Goal: Task Accomplishment & Management: Manage account settings

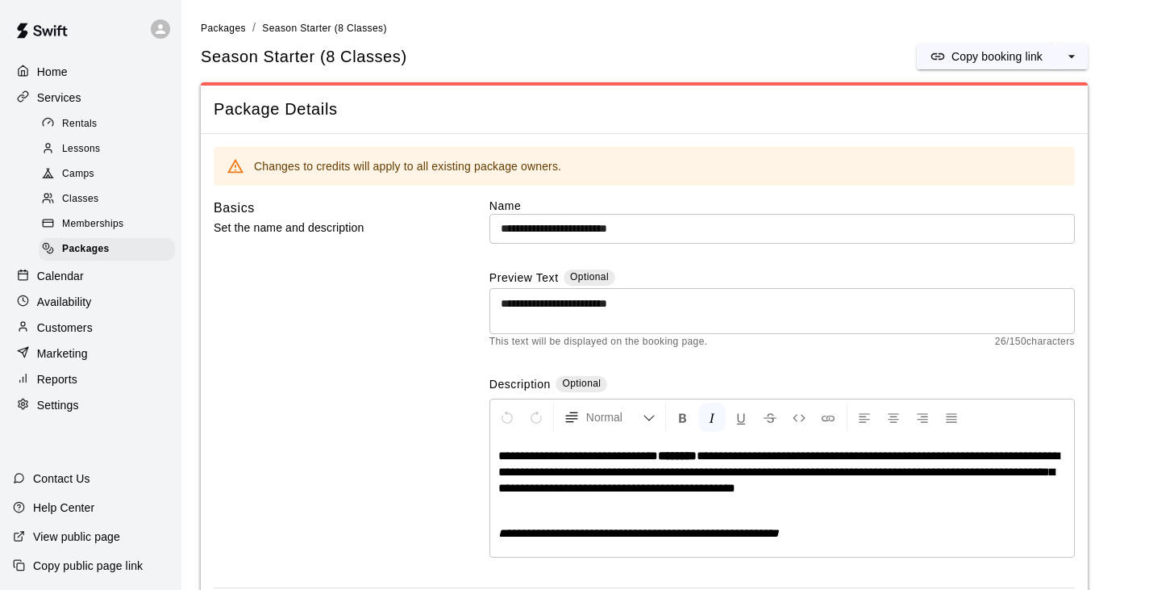
click at [390, 526] on div "Basics Set the name and description" at bounding box center [326, 393] width 224 height 390
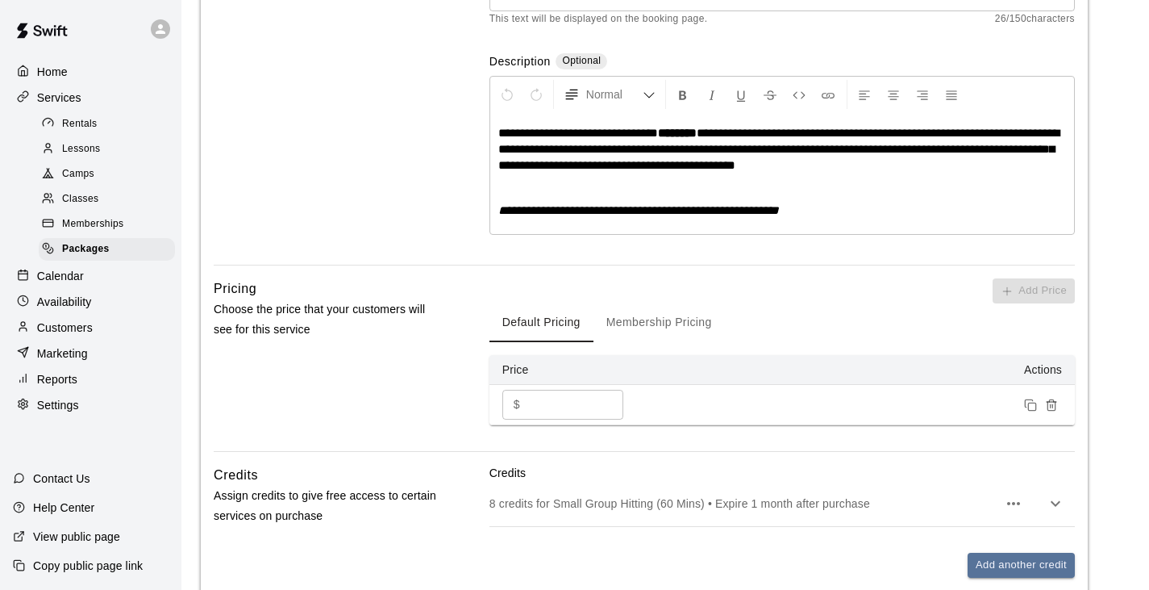
scroll to position [501, 0]
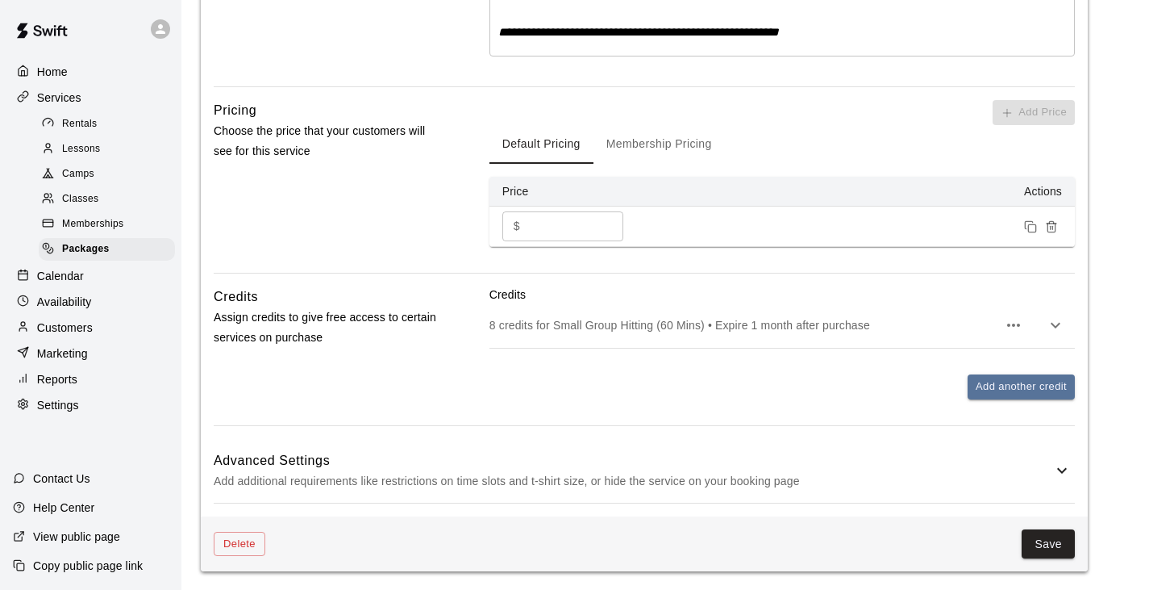
click at [1057, 559] on div "Delete Save" at bounding box center [644, 544] width 887 height 56
click at [1057, 556] on button "Save" at bounding box center [1048, 544] width 53 height 30
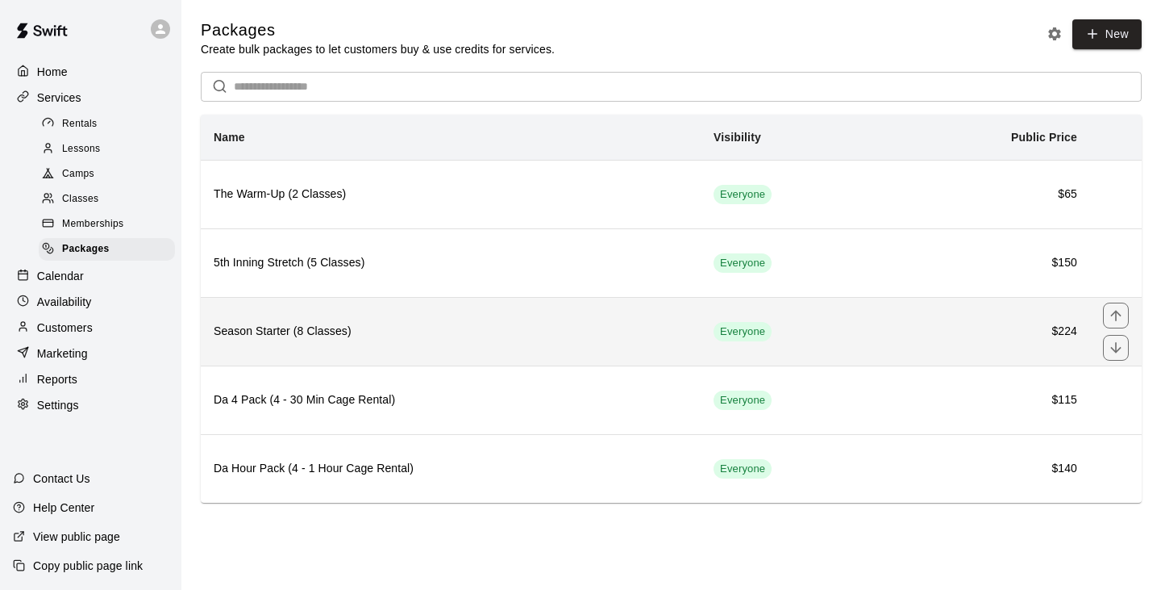
click at [354, 327] on h6 "Season Starter (8 Classes)" at bounding box center [451, 332] width 474 height 18
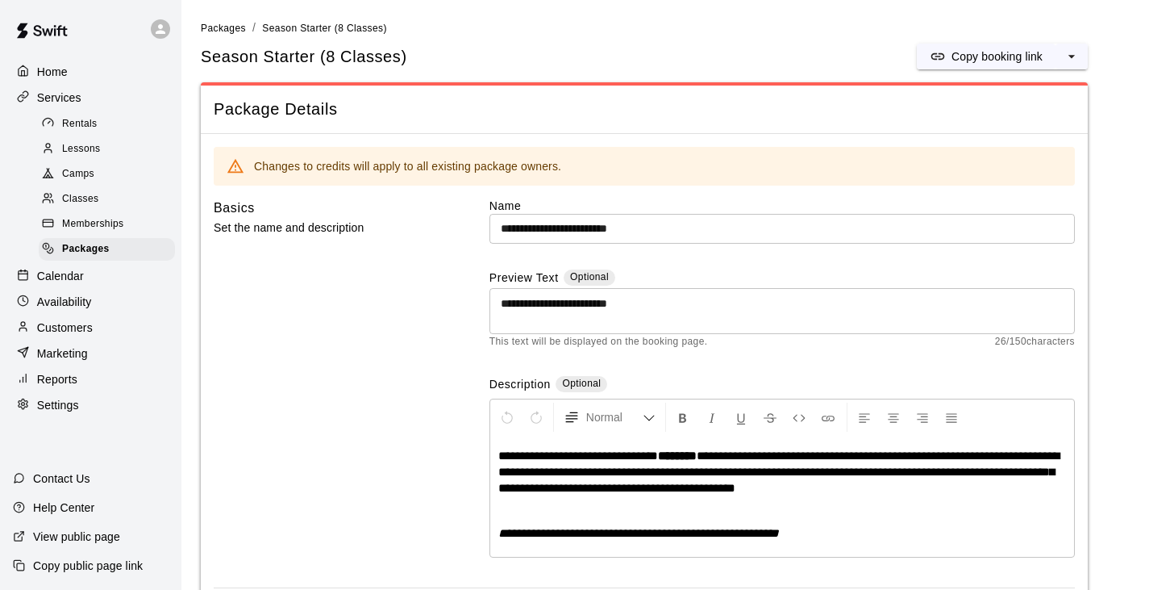
click at [404, 419] on div "Basics Set the name and description" at bounding box center [326, 393] width 224 height 390
click at [98, 257] on span "Packages" at bounding box center [86, 249] width 48 height 16
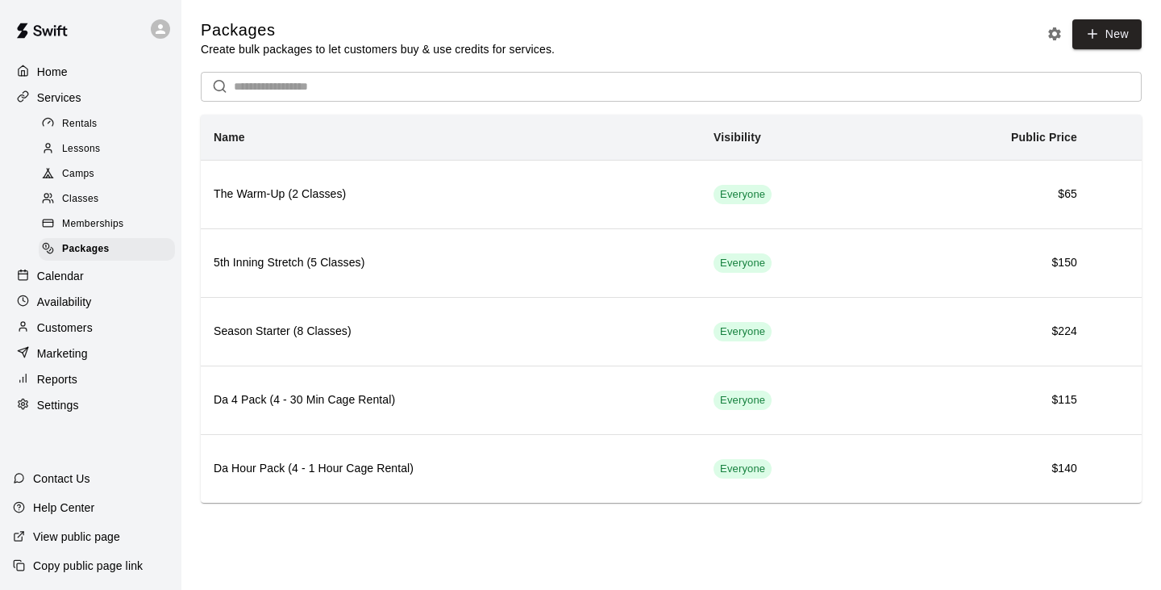
click at [110, 542] on p "View public page" at bounding box center [76, 536] width 87 height 16
click at [81, 132] on span "Rentals" at bounding box center [79, 124] width 35 height 16
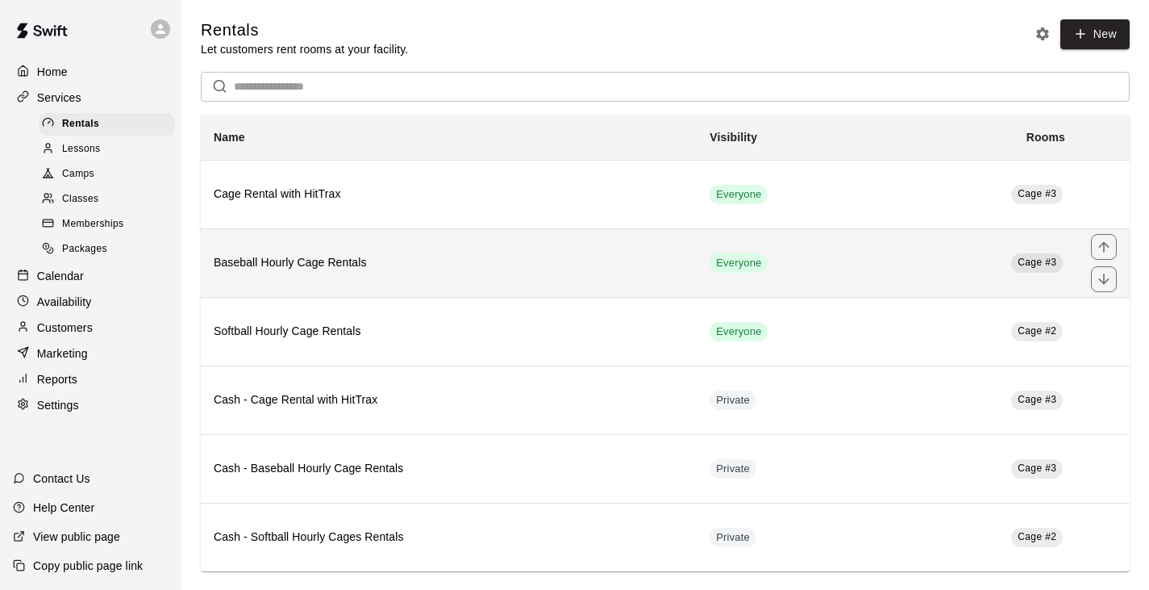
click at [392, 277] on th "Baseball Hourly Cage Rentals" at bounding box center [449, 262] width 496 height 69
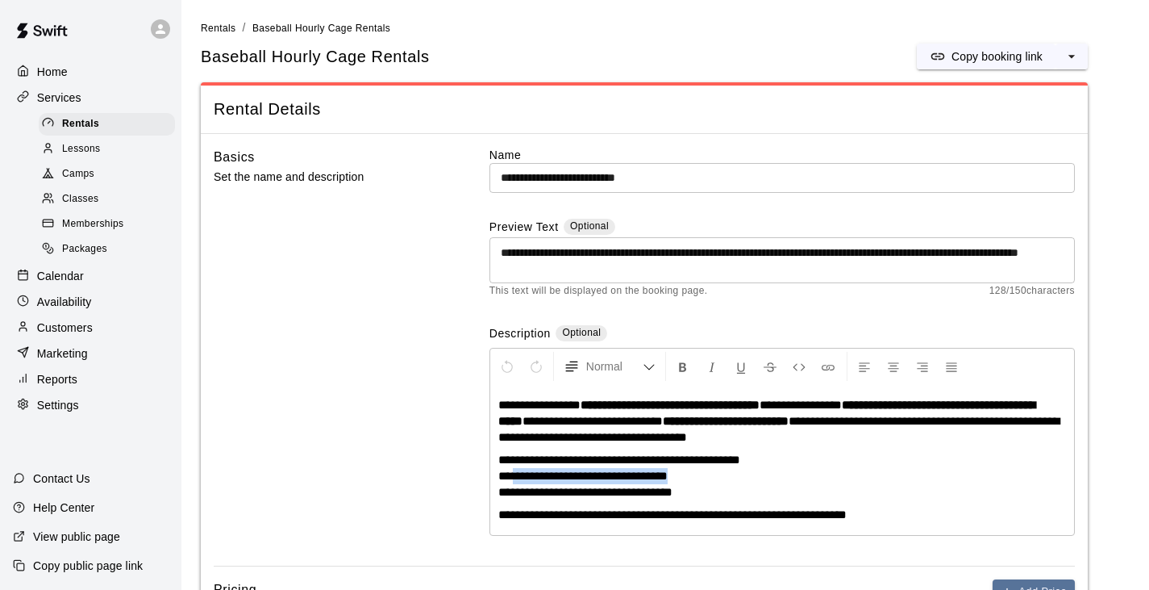
drag, startPoint x: 700, startPoint y: 477, endPoint x: 521, endPoint y: 478, distance: 179.0
click at [521, 478] on p "**********" at bounding box center [782, 476] width 568 height 48
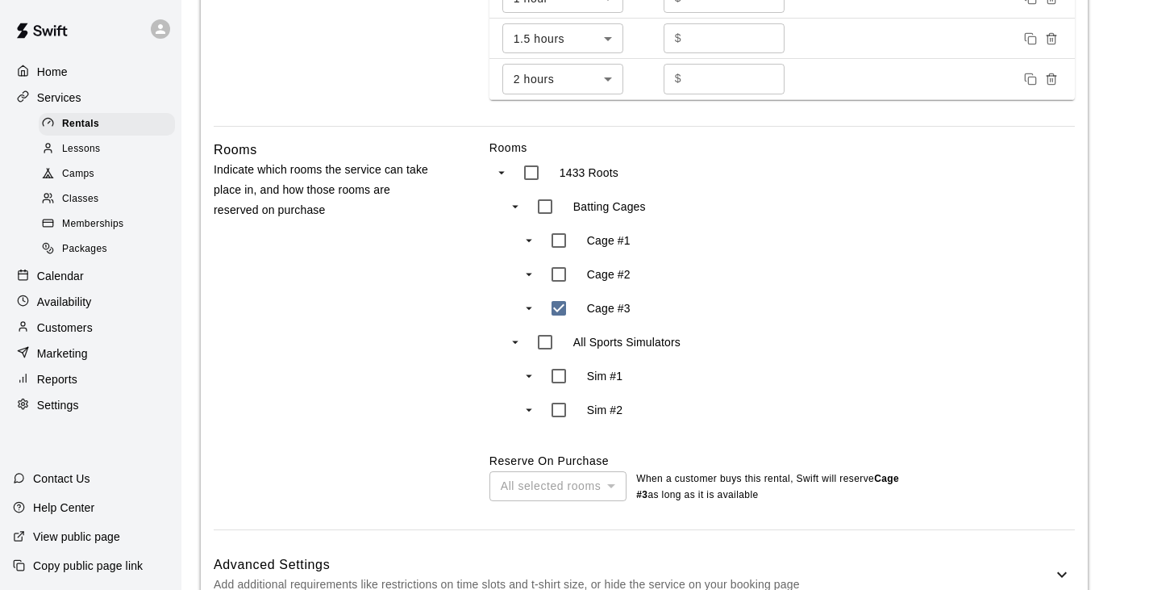
scroll to position [854, 0]
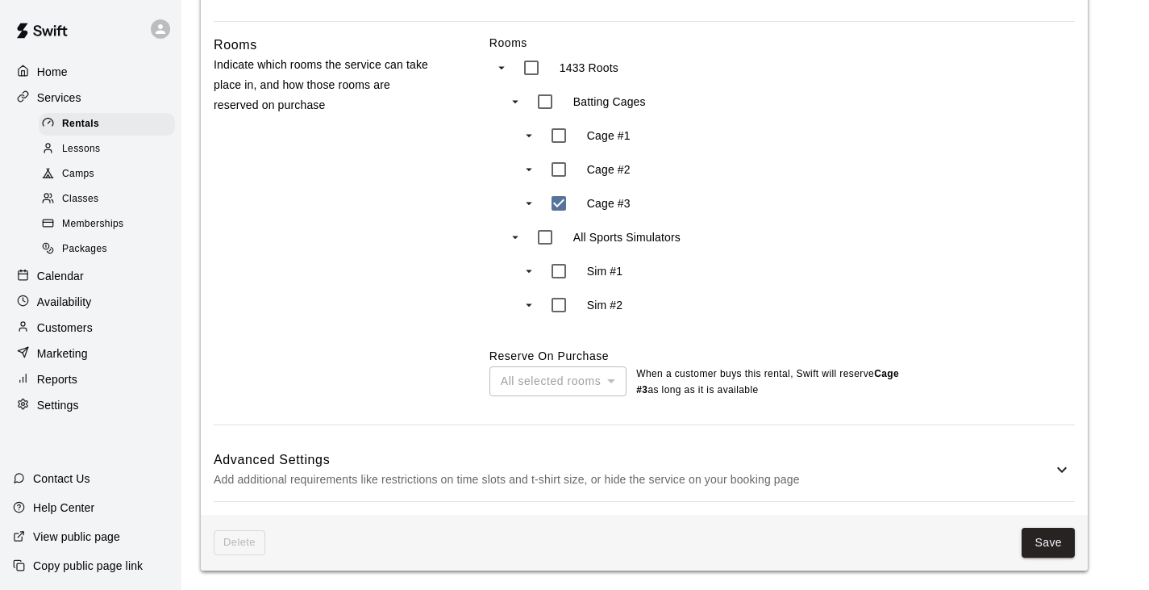
drag, startPoint x: 1052, startPoint y: 539, endPoint x: 1060, endPoint y: 523, distance: 17.3
click at [1053, 539] on button "Save" at bounding box center [1048, 542] width 53 height 30
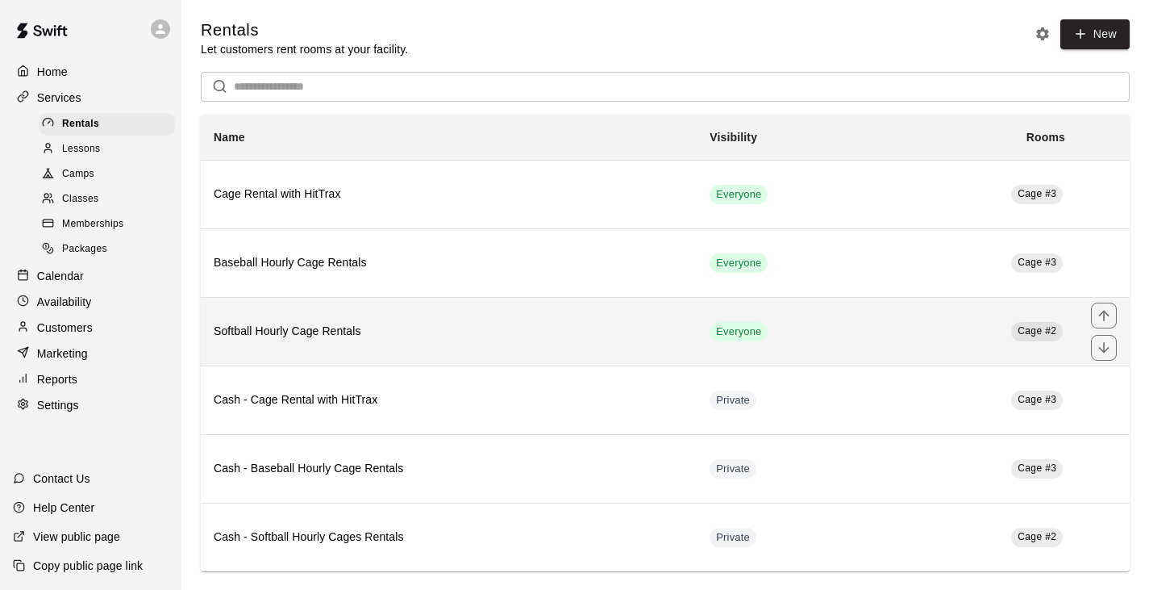
click at [317, 333] on h6 "Softball Hourly Cage Rentals" at bounding box center [449, 332] width 470 height 18
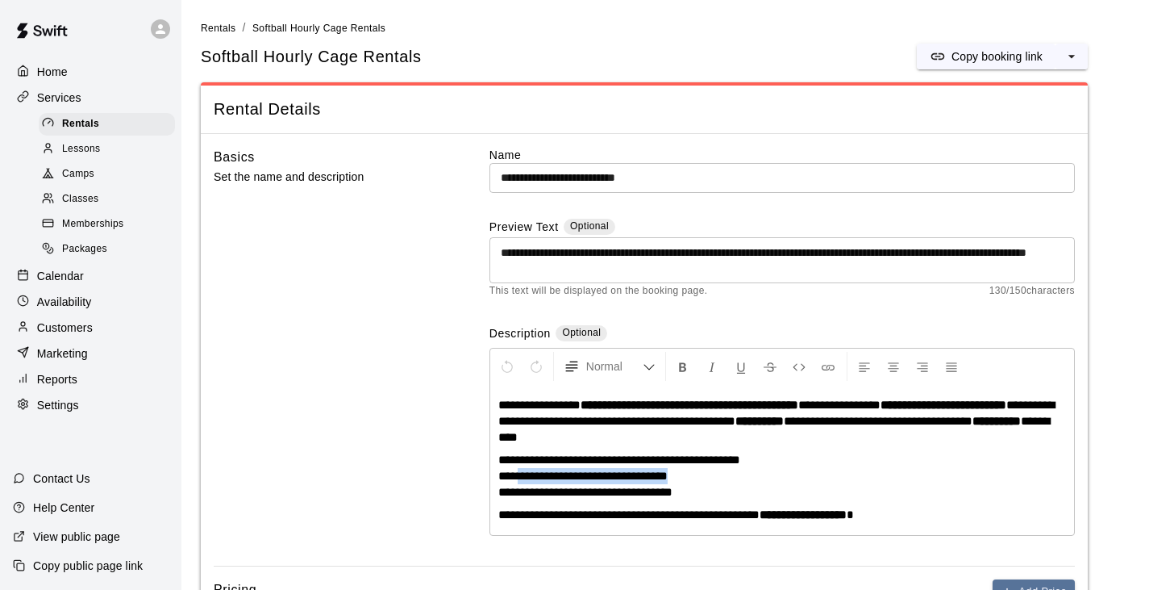
drag, startPoint x: 706, startPoint y: 477, endPoint x: 523, endPoint y: 478, distance: 183.1
click at [523, 478] on p "**********" at bounding box center [782, 476] width 568 height 48
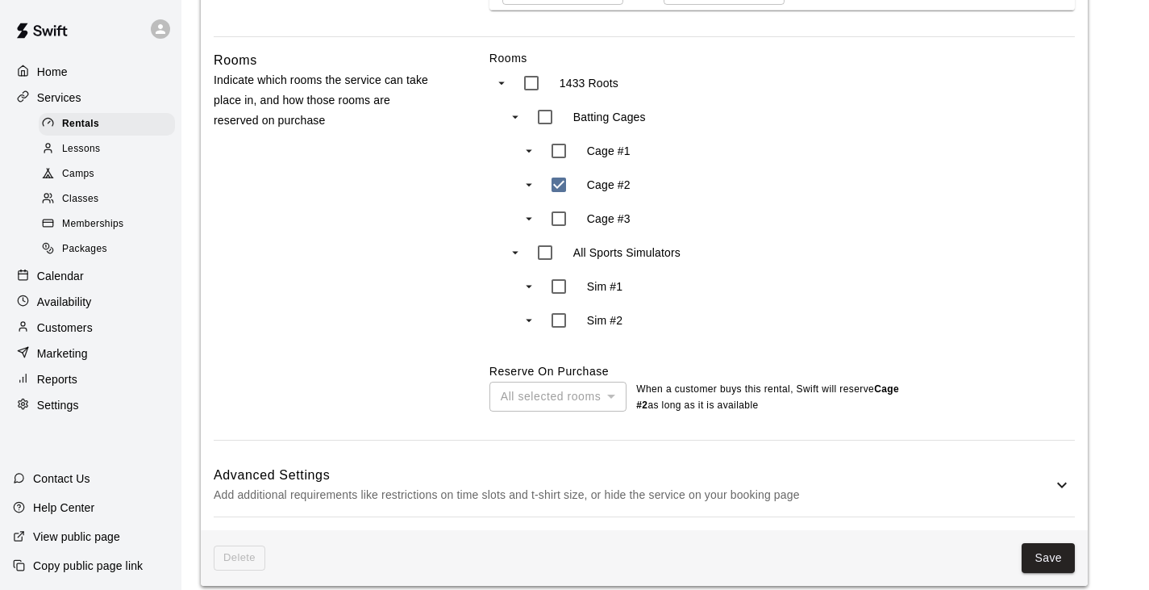
scroll to position [854, 0]
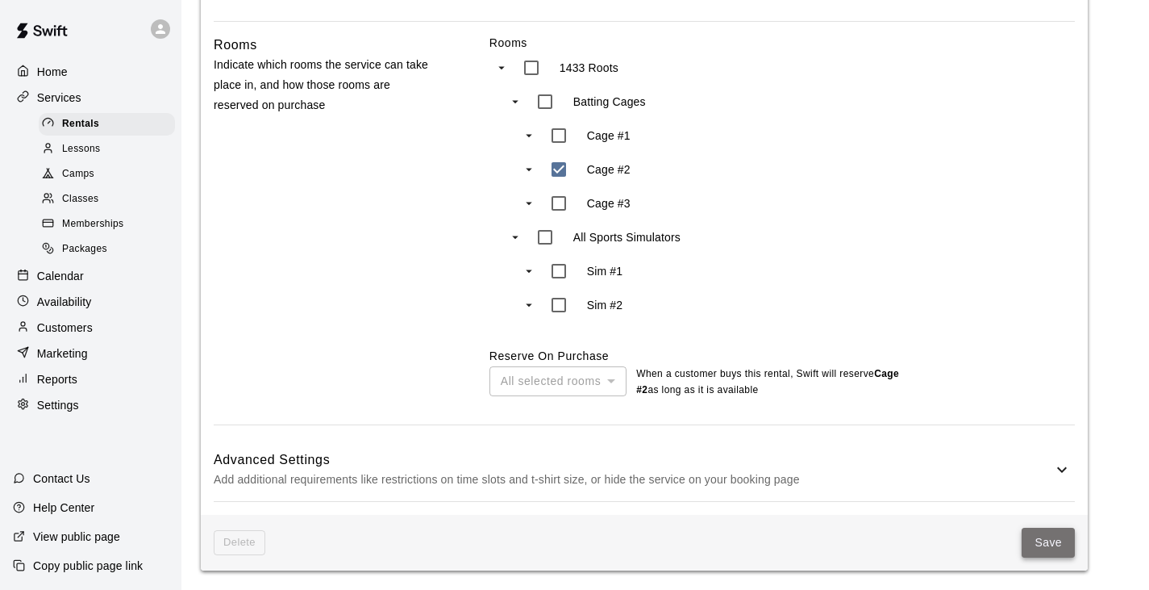
drag, startPoint x: 1047, startPoint y: 538, endPoint x: 1051, endPoint y: 529, distance: 9.7
click at [1047, 538] on button "Save" at bounding box center [1048, 542] width 53 height 30
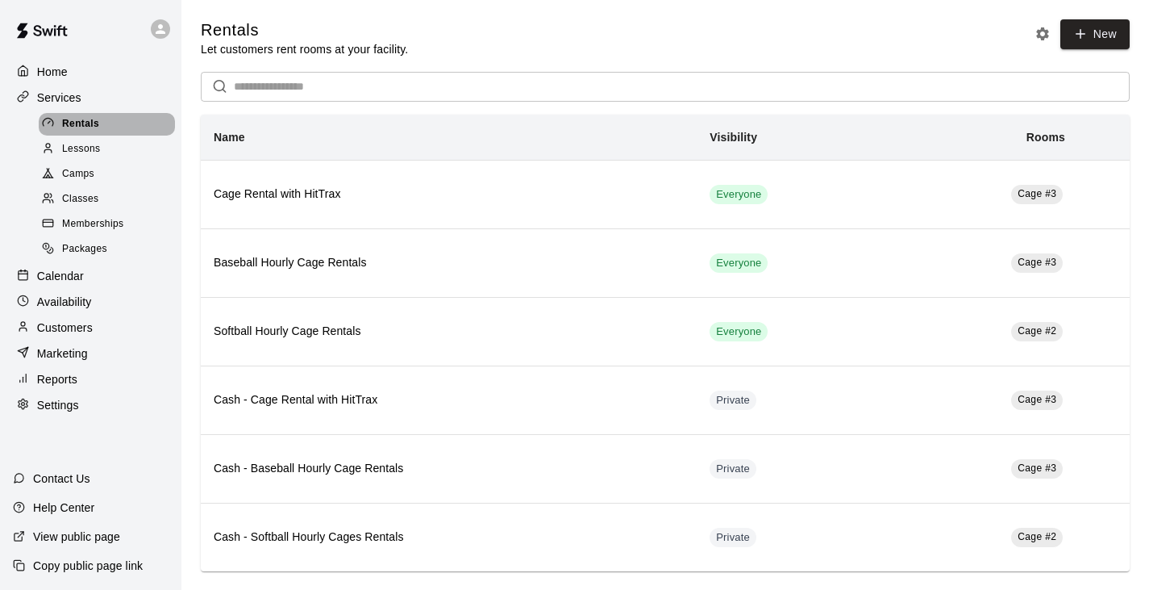
click at [108, 124] on div "Rentals" at bounding box center [107, 124] width 136 height 23
click at [83, 538] on p "View public page" at bounding box center [76, 536] width 87 height 16
click at [102, 69] on div "Home" at bounding box center [91, 72] width 156 height 24
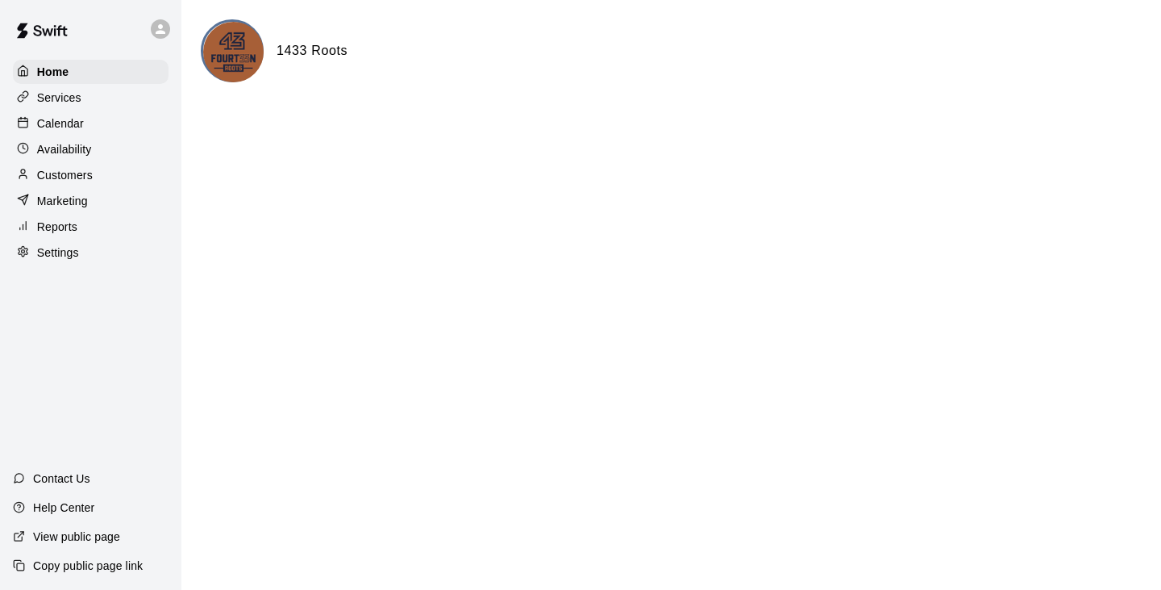
click at [85, 99] on div "Services" at bounding box center [91, 97] width 156 height 24
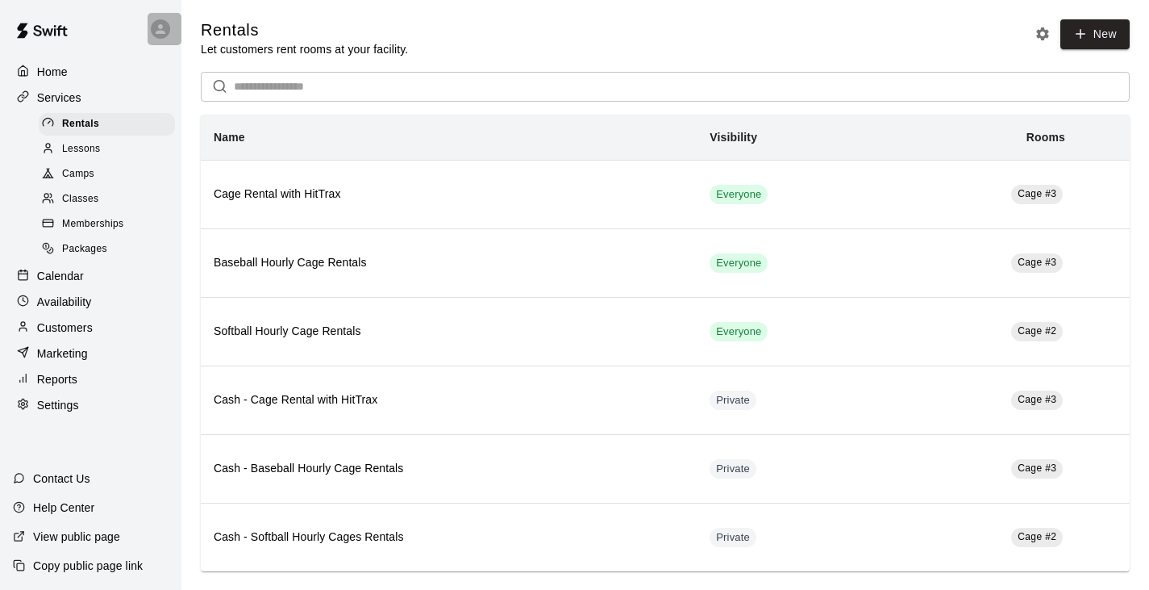
click at [163, 28] on icon at bounding box center [160, 29] width 15 height 15
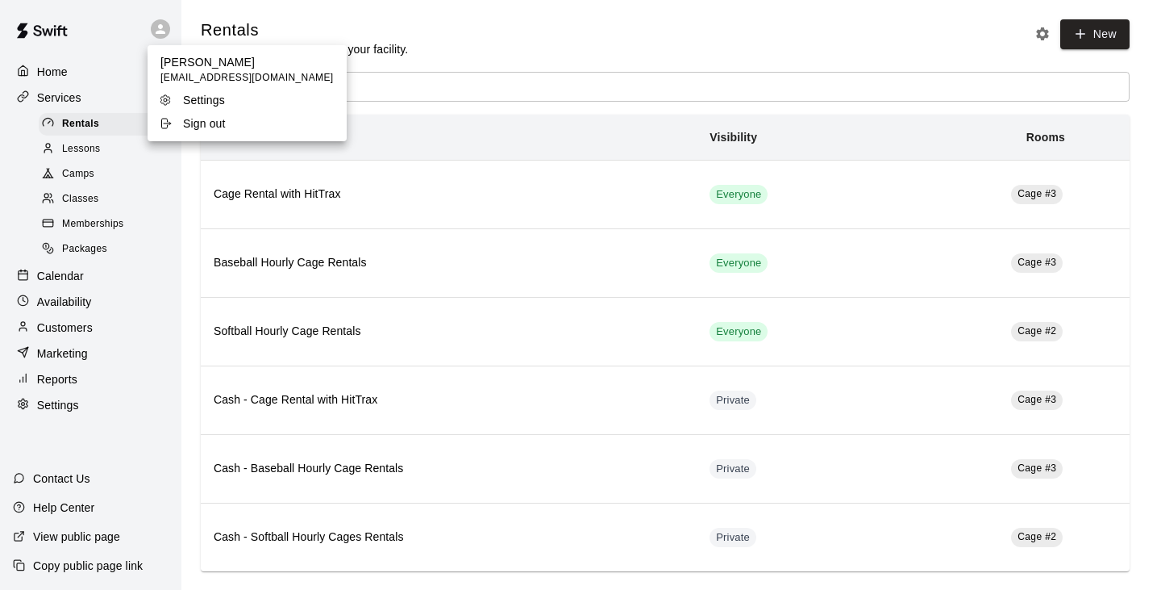
click at [58, 76] on div at bounding box center [580, 295] width 1161 height 590
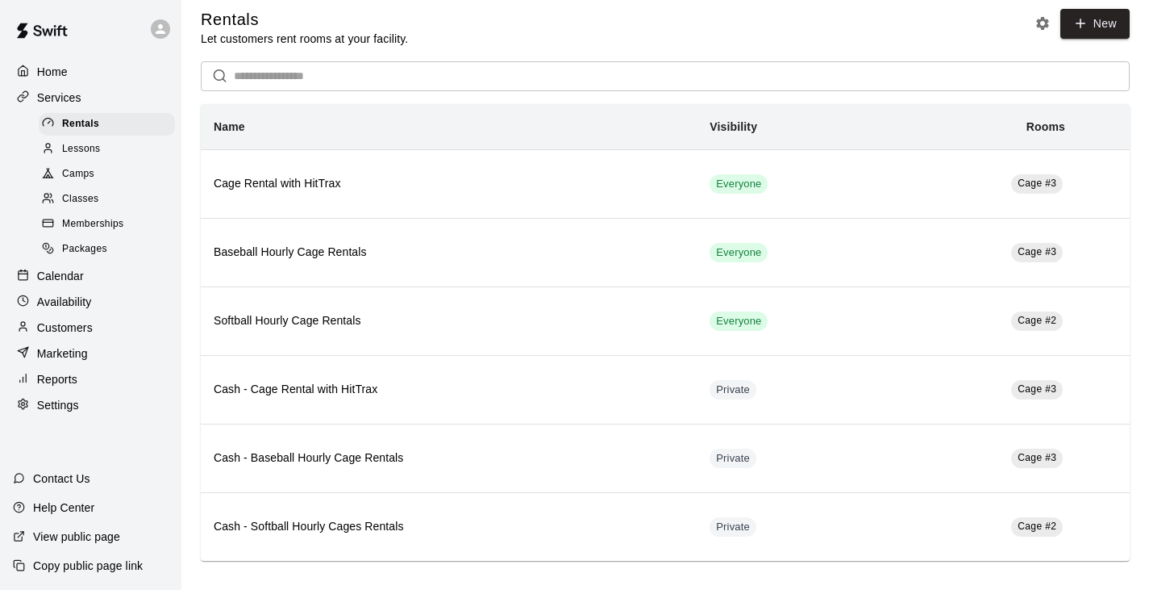
scroll to position [16, 0]
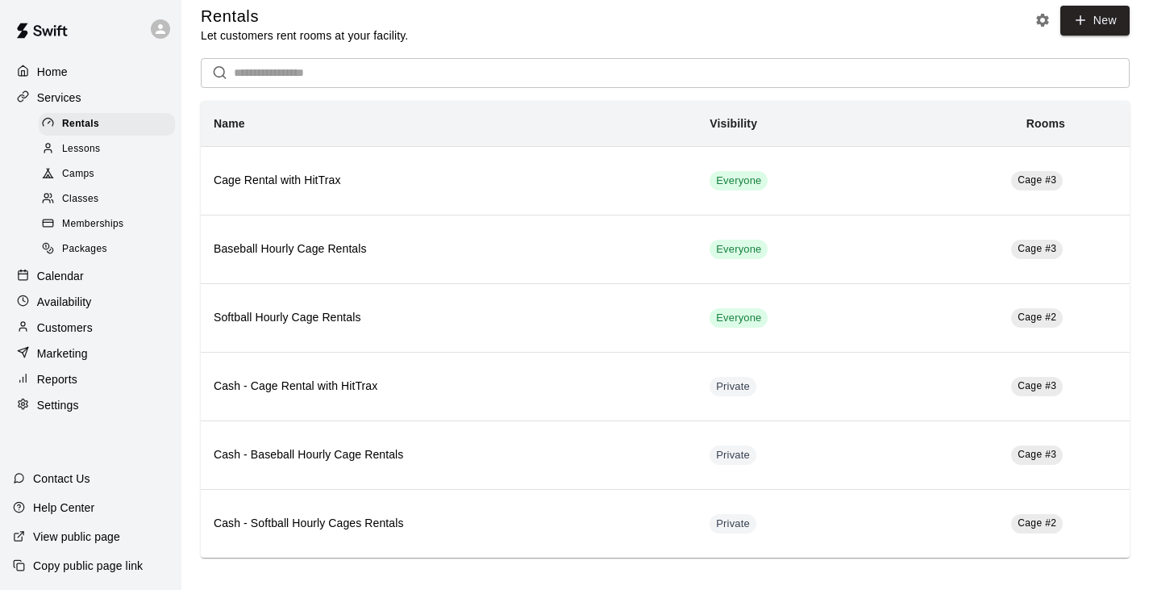
click at [93, 340] on div "Customers" at bounding box center [91, 327] width 156 height 24
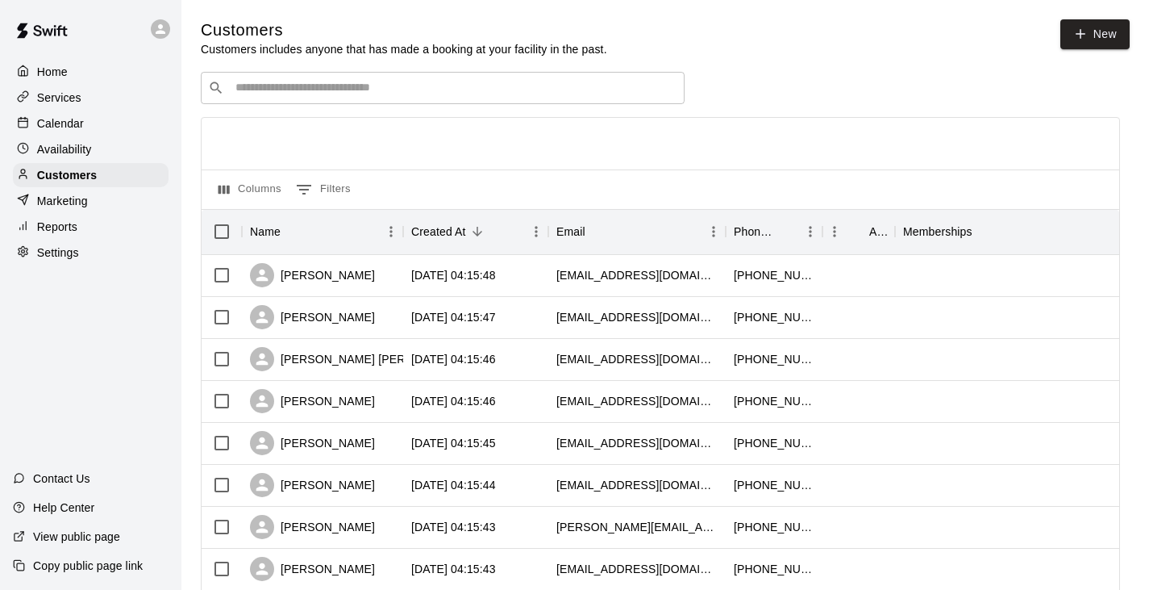
click at [90, 213] on div "Marketing" at bounding box center [91, 201] width 156 height 24
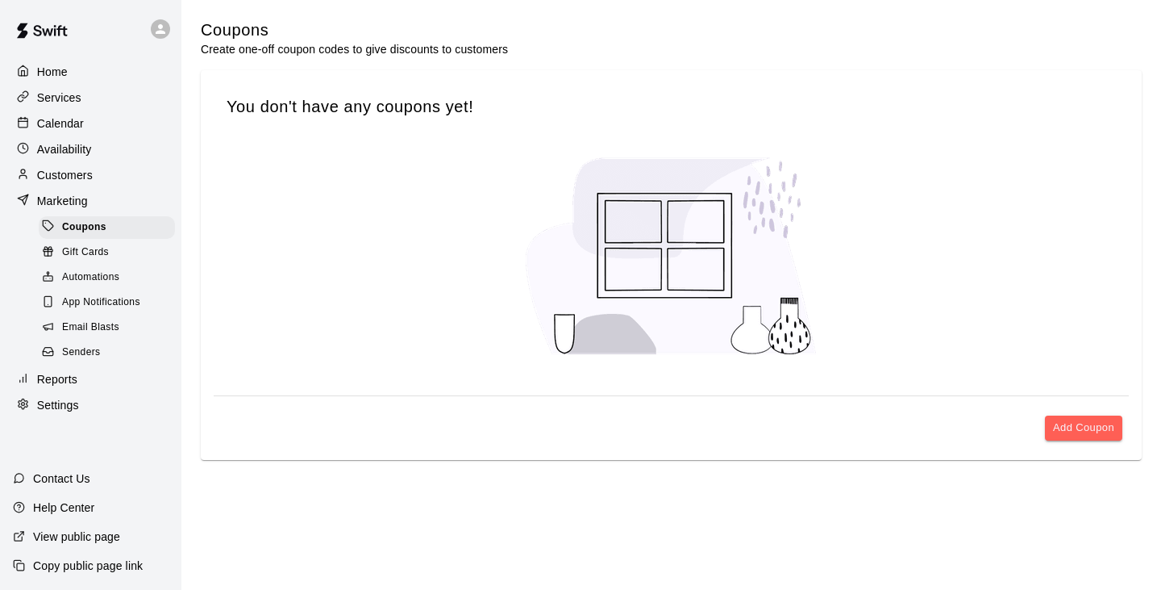
click at [63, 182] on p "Customers" at bounding box center [65, 175] width 56 height 16
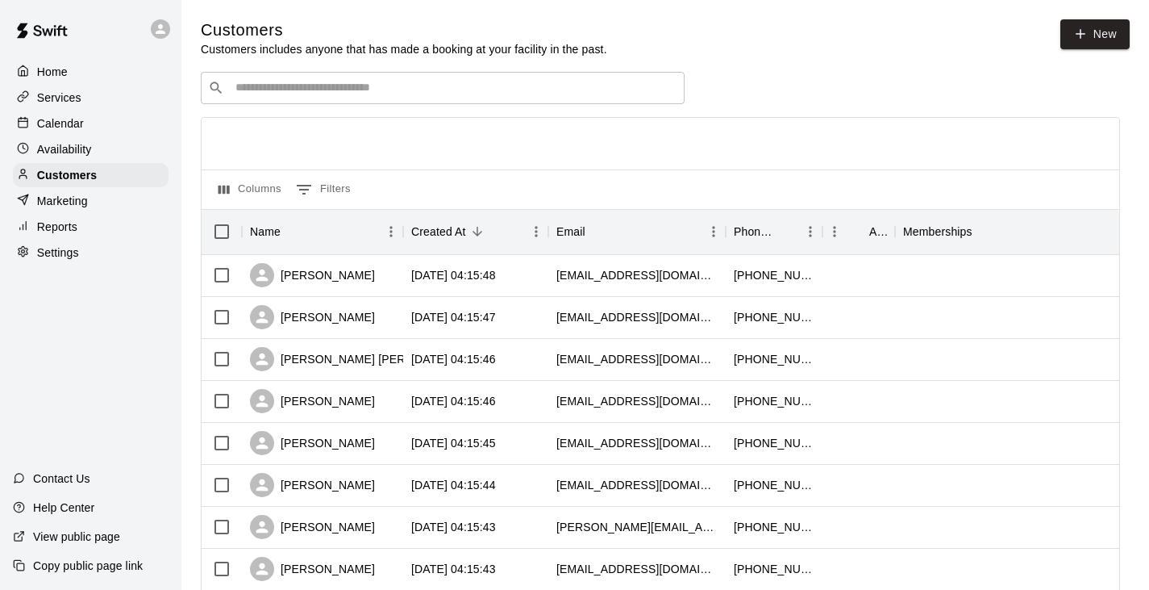
click at [69, 156] on p "Availability" at bounding box center [64, 149] width 55 height 16
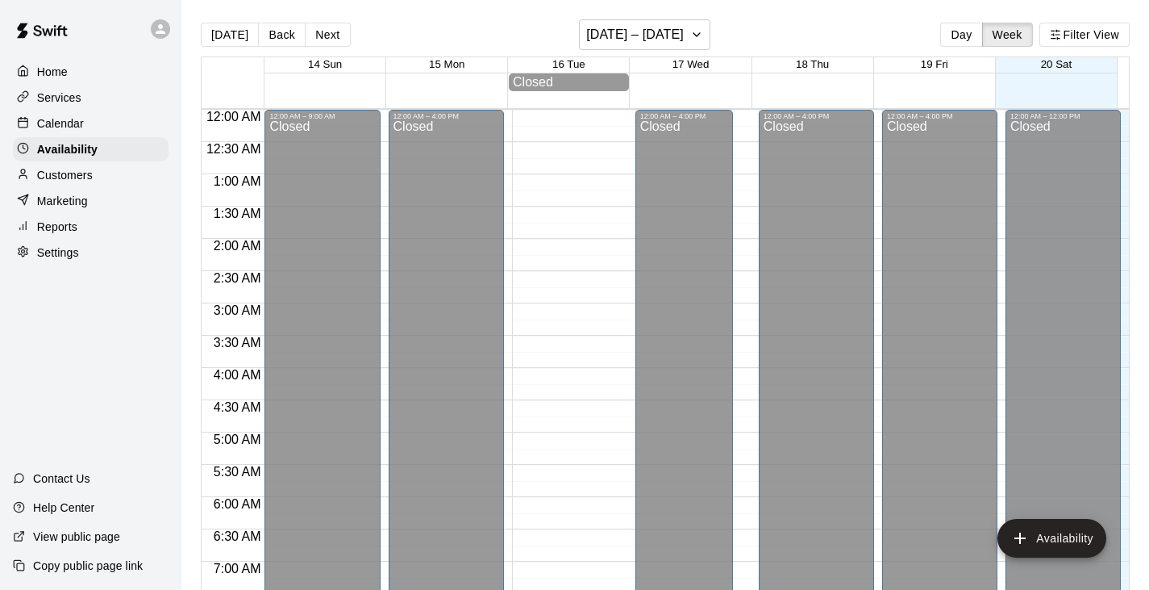
click at [49, 64] on div "Home" at bounding box center [91, 72] width 156 height 24
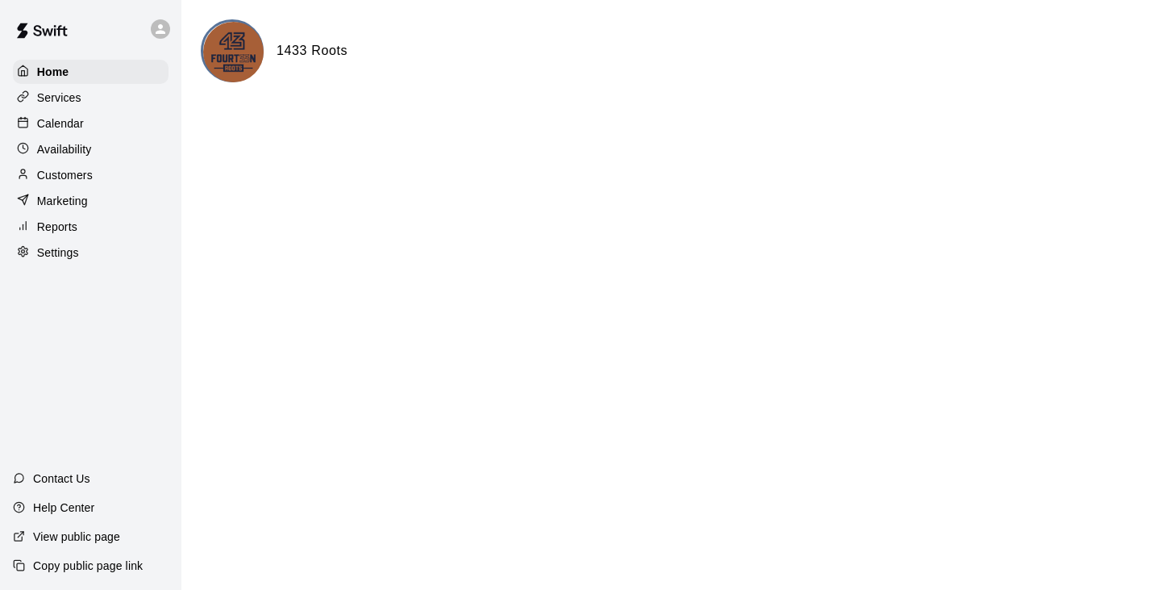
click at [67, 260] on p "Settings" at bounding box center [58, 252] width 42 height 16
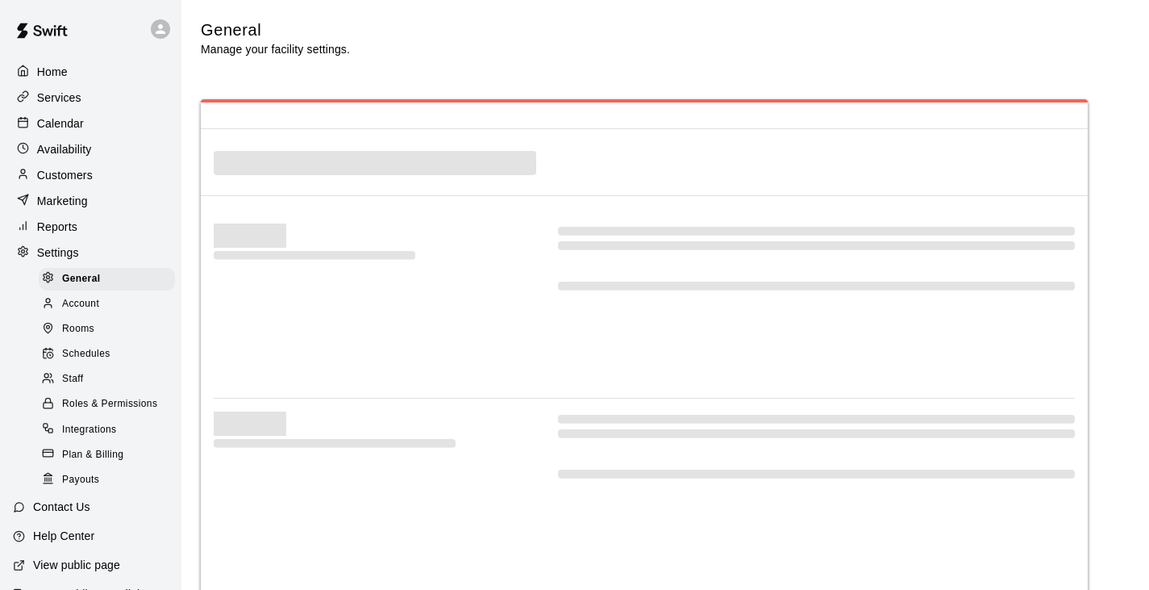
select select "**"
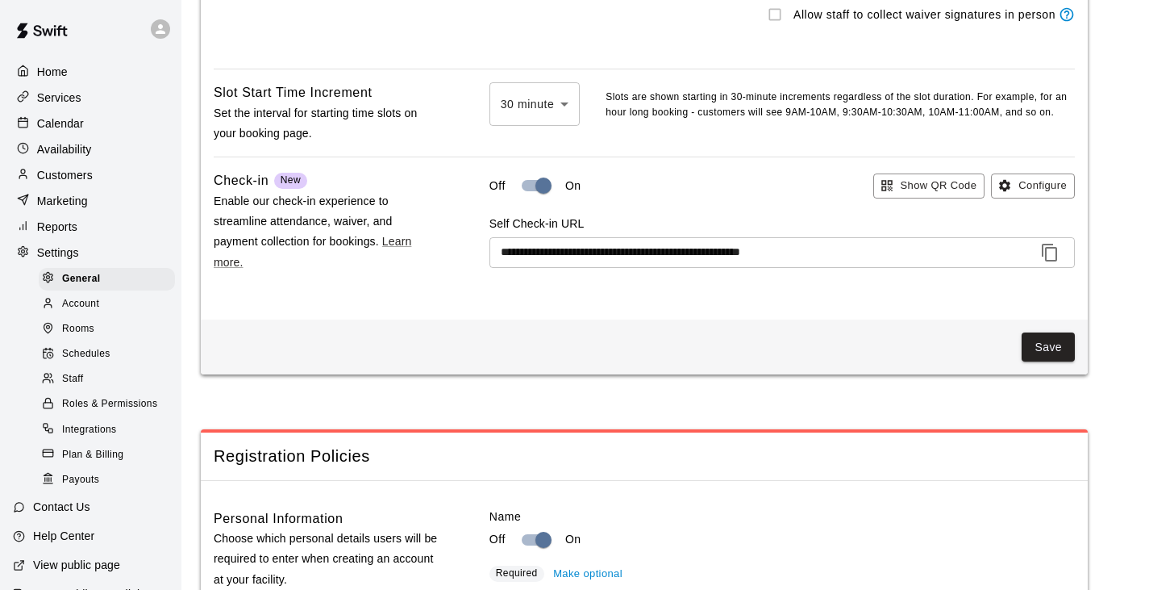
scroll to position [1708, 0]
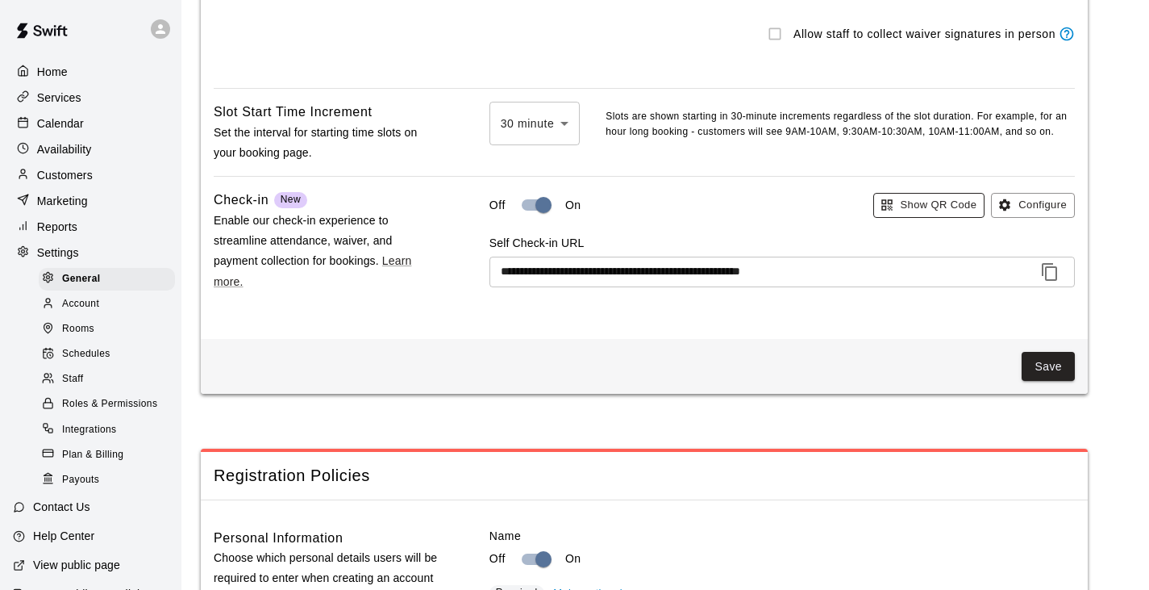
click at [926, 218] on button "Show QR Code" at bounding box center [929, 205] width 112 height 25
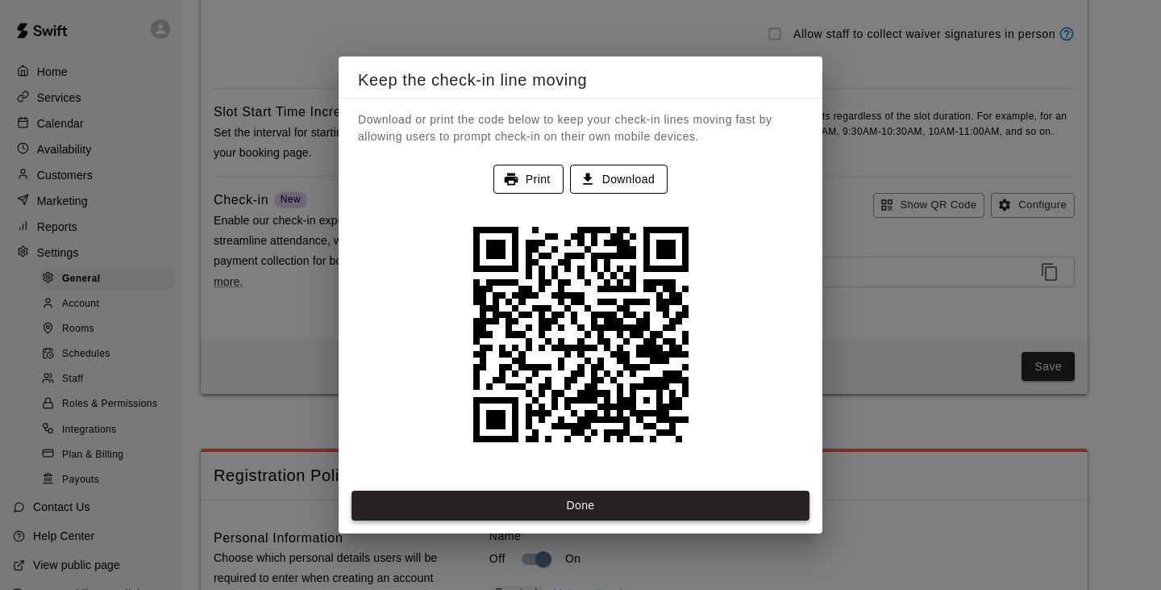
click at [624, 507] on button "Done" at bounding box center [581, 505] width 458 height 30
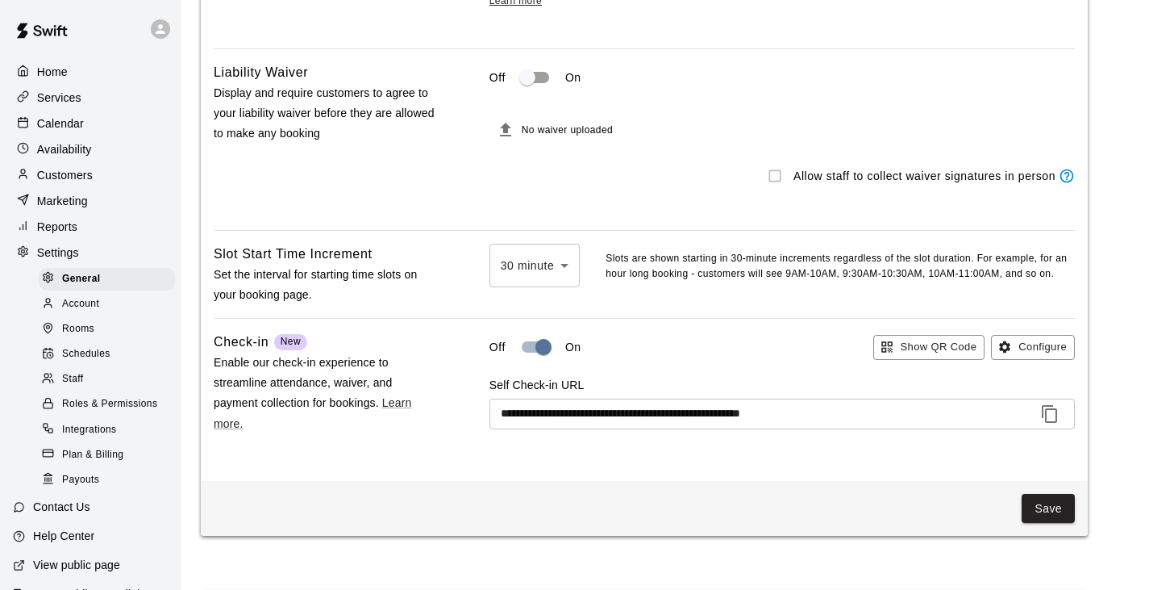
scroll to position [1547, 0]
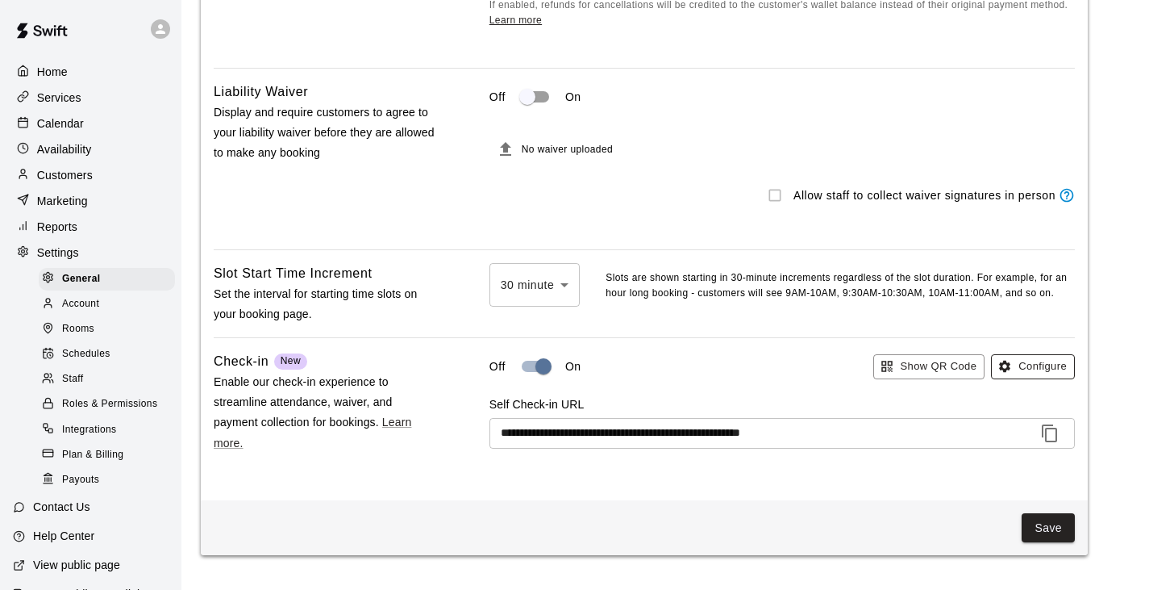
click at [1023, 379] on button "Configure" at bounding box center [1033, 366] width 84 height 25
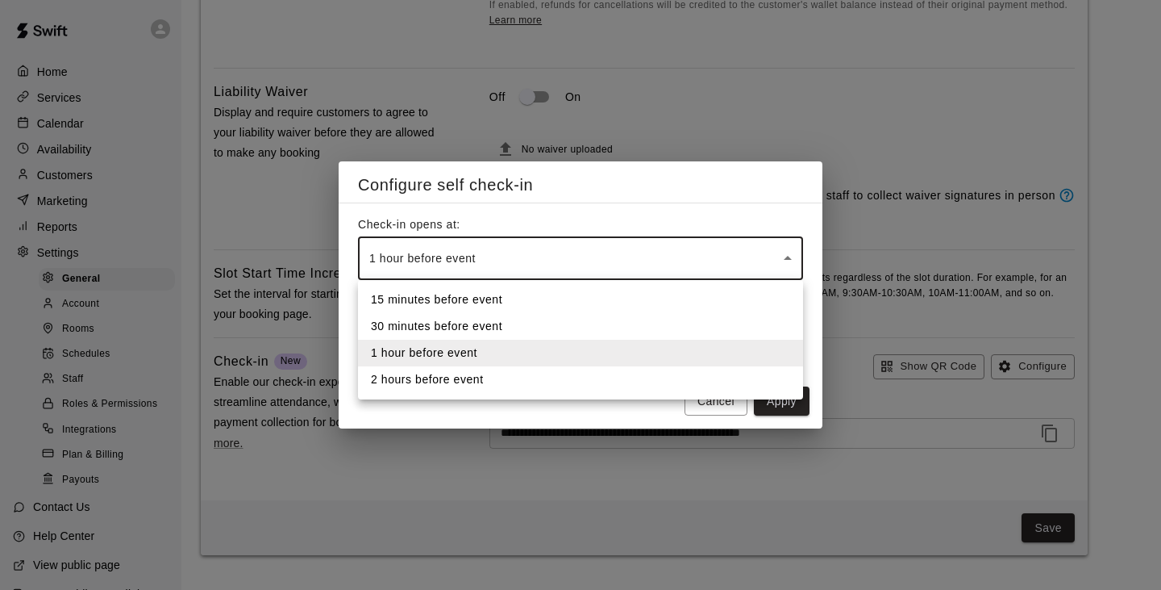
click at [531, 267] on div at bounding box center [580, 295] width 1161 height 590
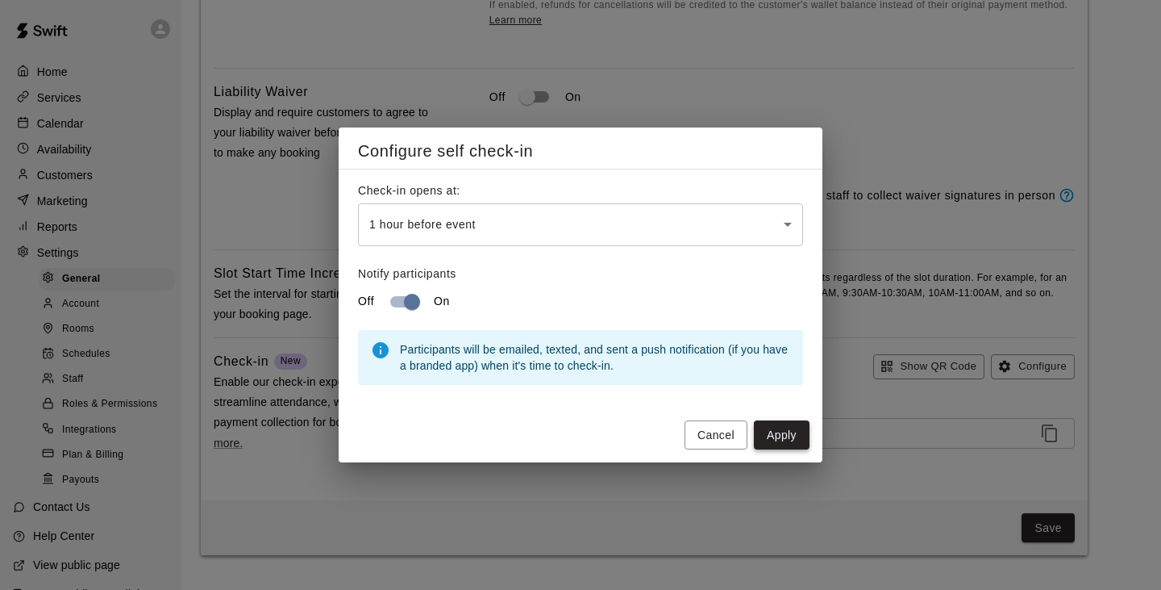
click at [790, 431] on button "Apply" at bounding box center [782, 435] width 56 height 30
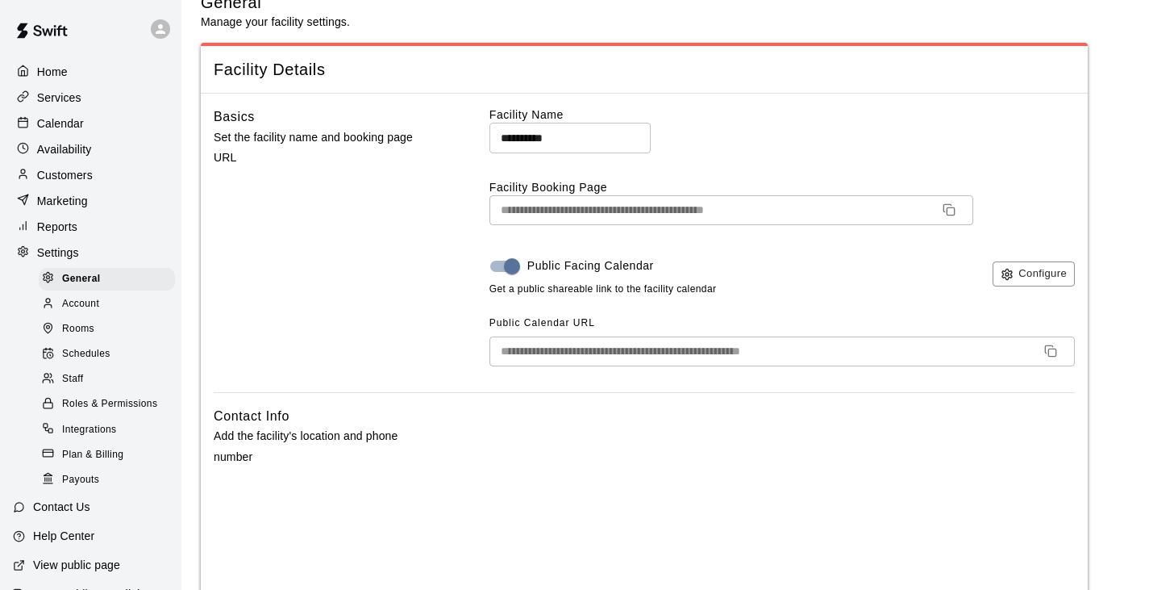
scroll to position [0, 0]
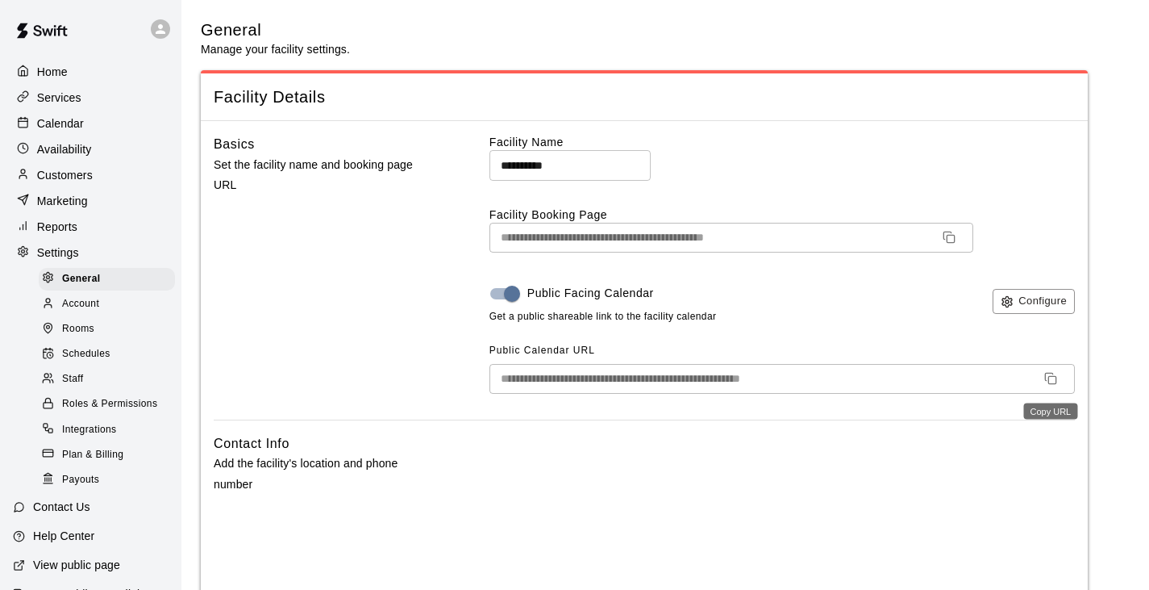
click at [1055, 375] on icon "Copy URL" at bounding box center [1050, 378] width 13 height 13
click at [1010, 297] on icon "button" at bounding box center [1007, 301] width 13 height 13
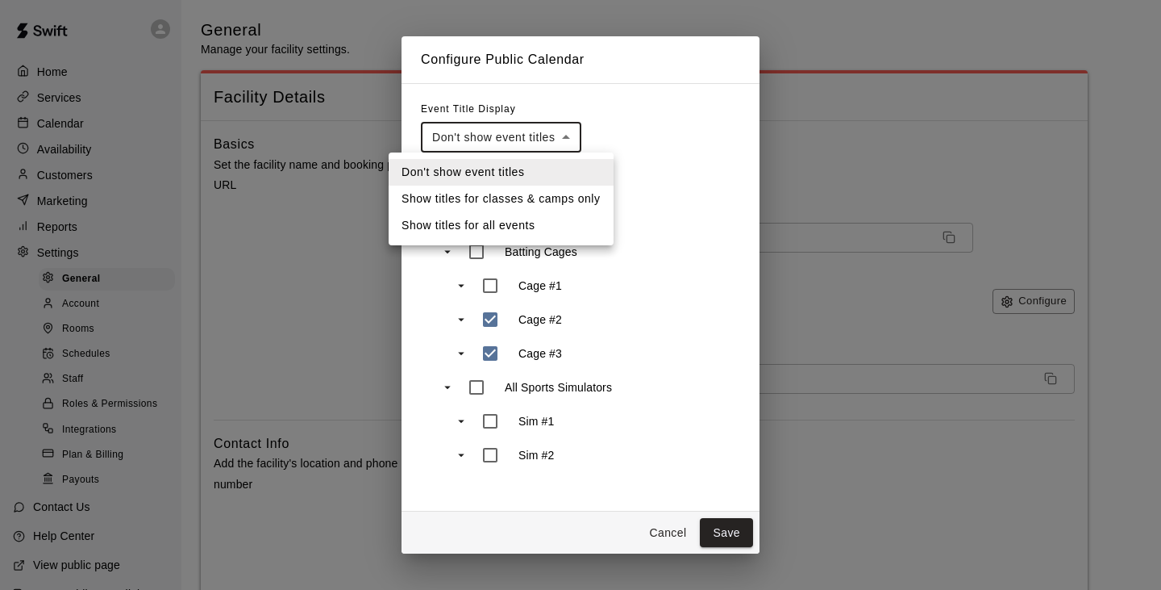
click at [520, 144] on div at bounding box center [580, 295] width 1161 height 590
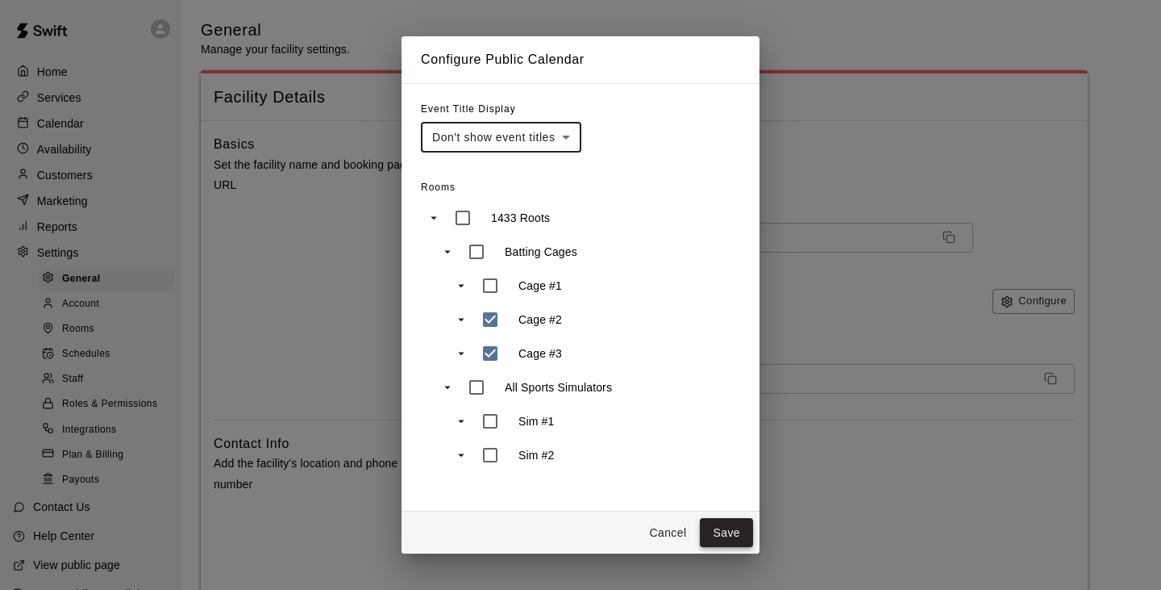
click at [719, 531] on button "Save" at bounding box center [726, 533] width 53 height 30
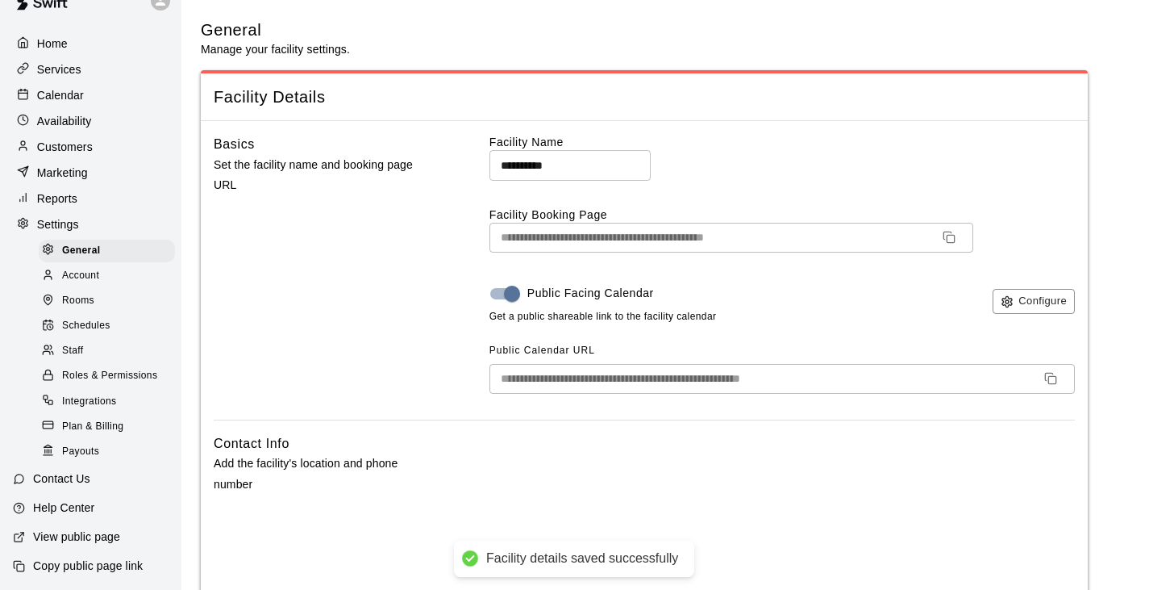
scroll to position [49, 0]
click at [113, 565] on p "Copy public page link" at bounding box center [88, 565] width 110 height 16
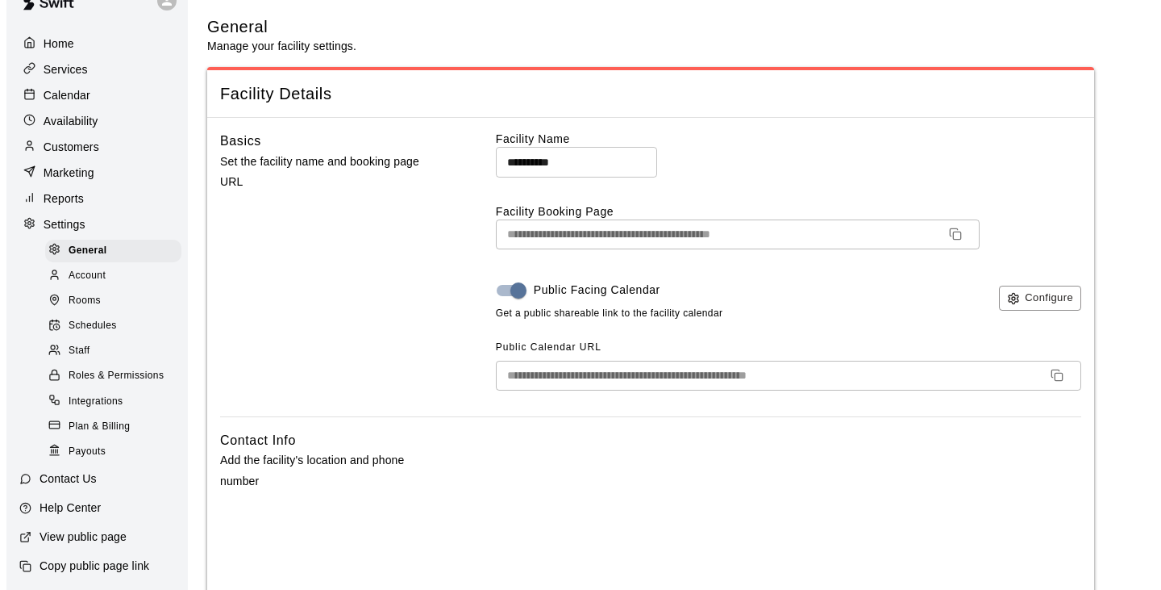
scroll to position [0, 0]
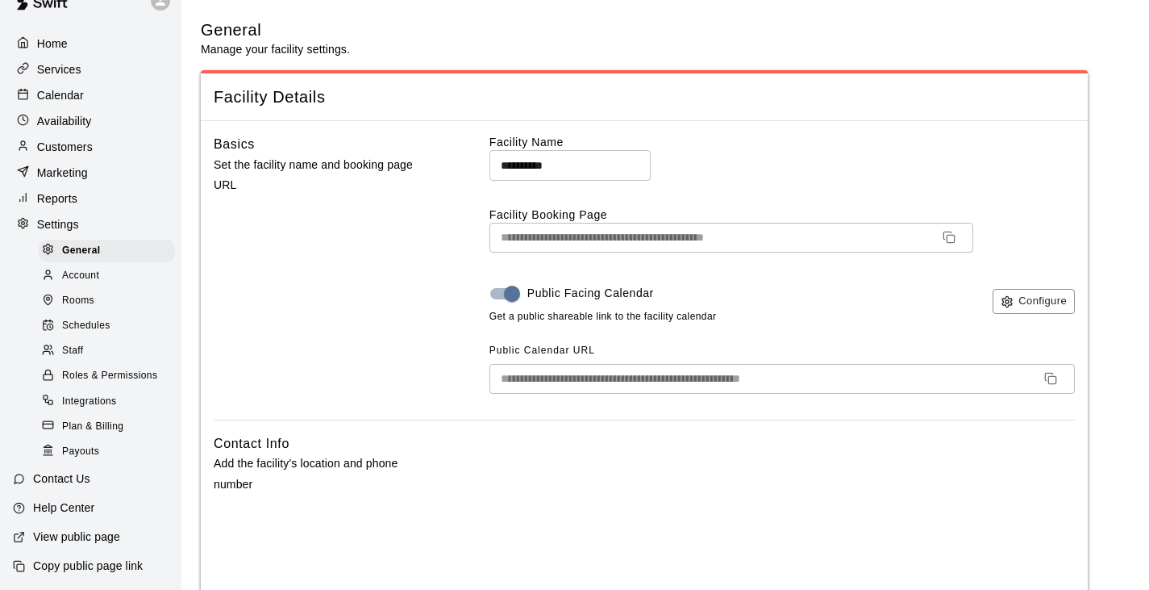
click at [87, 432] on div "Plan & Billing" at bounding box center [107, 426] width 136 height 23
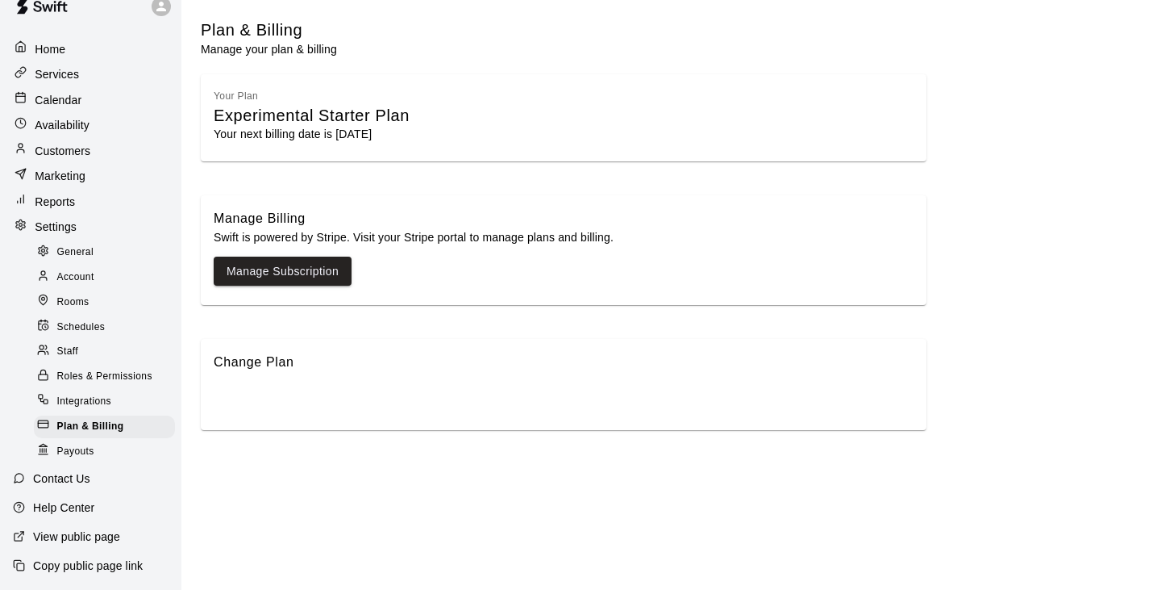
scroll to position [23, 0]
click at [90, 444] on span "Payouts" at bounding box center [75, 452] width 37 height 16
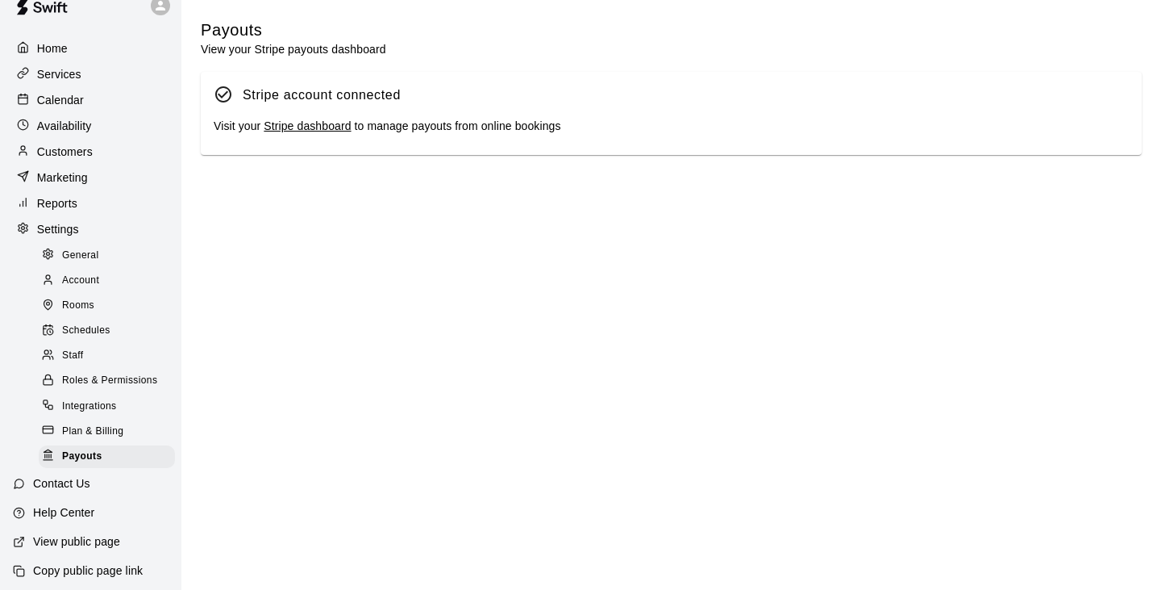
click at [308, 132] on link "Stripe dashboard" at bounding box center [307, 125] width 87 height 13
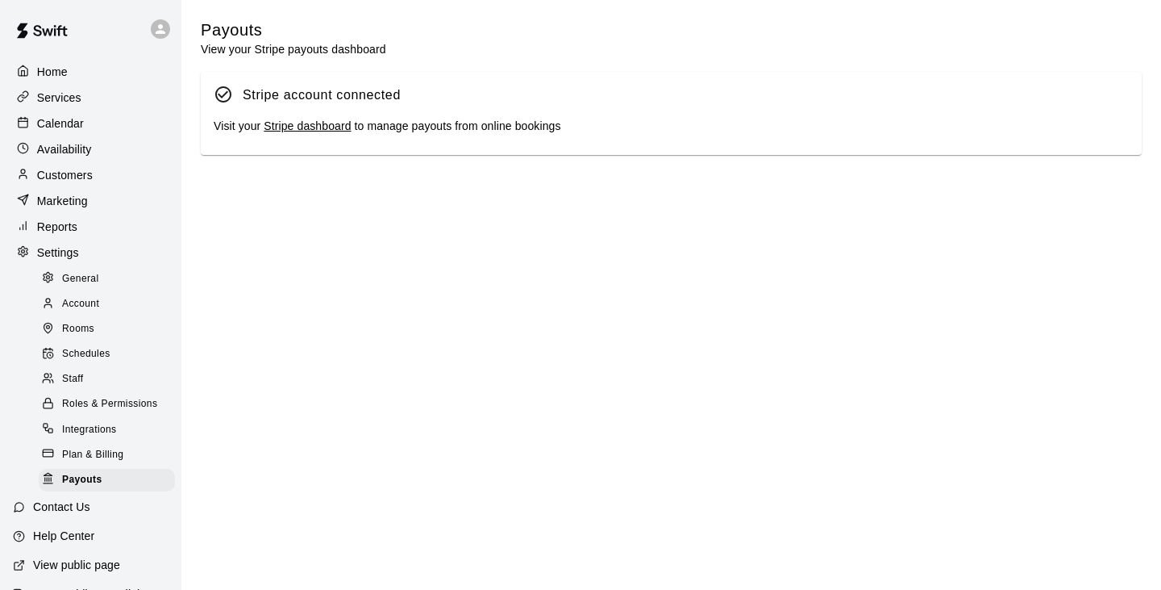
click at [67, 78] on p "Home" at bounding box center [52, 72] width 31 height 16
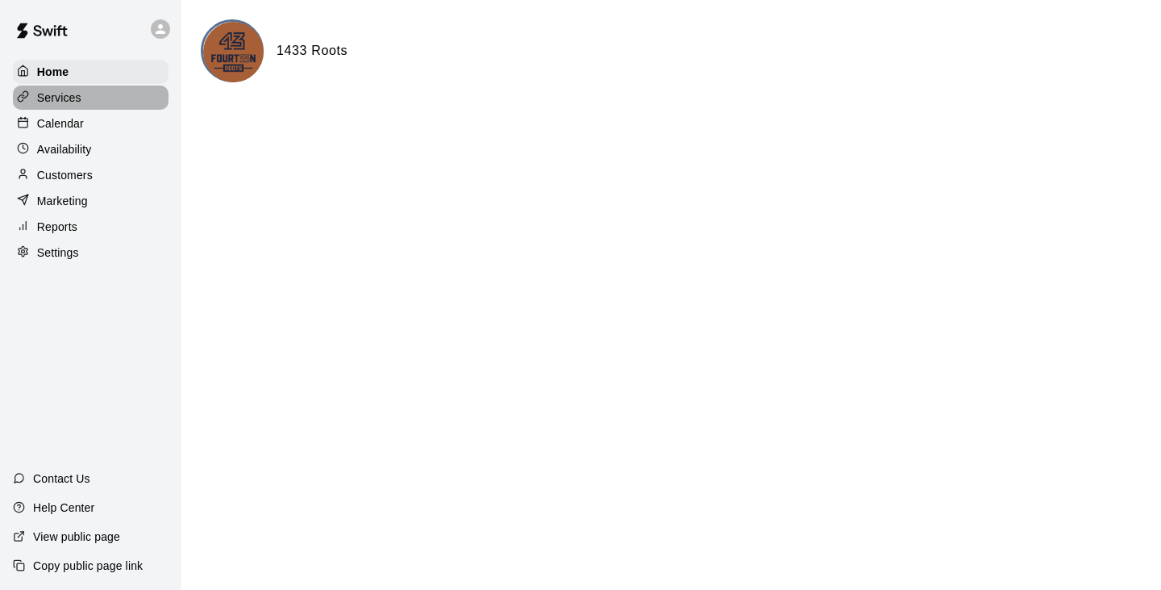
click at [77, 96] on p "Services" at bounding box center [59, 98] width 44 height 16
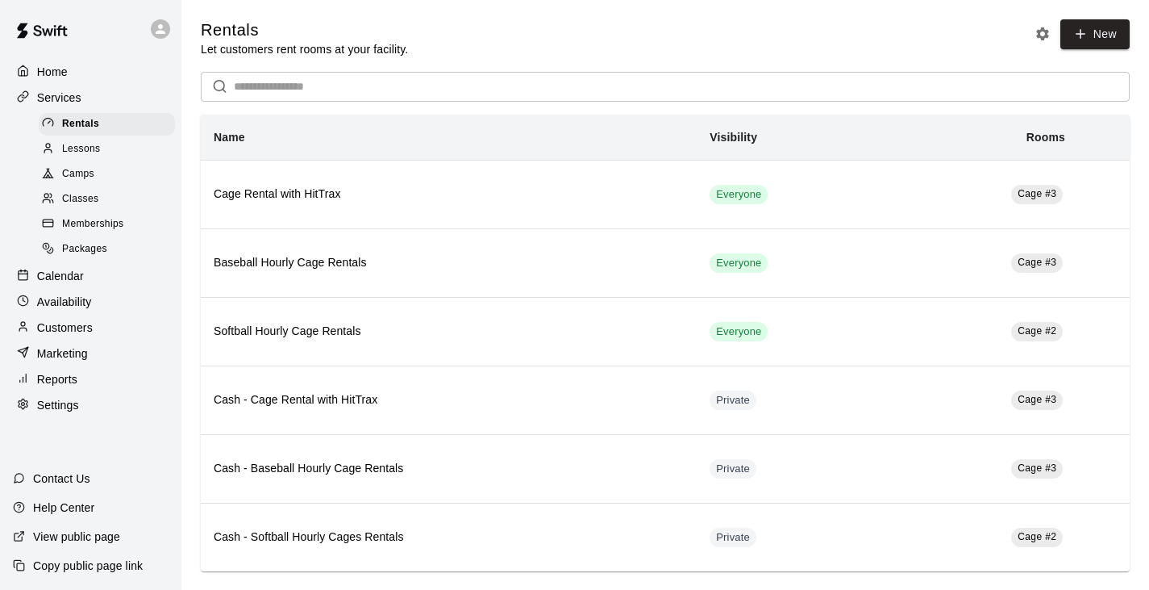
click at [52, 284] on p "Calendar" at bounding box center [60, 276] width 47 height 16
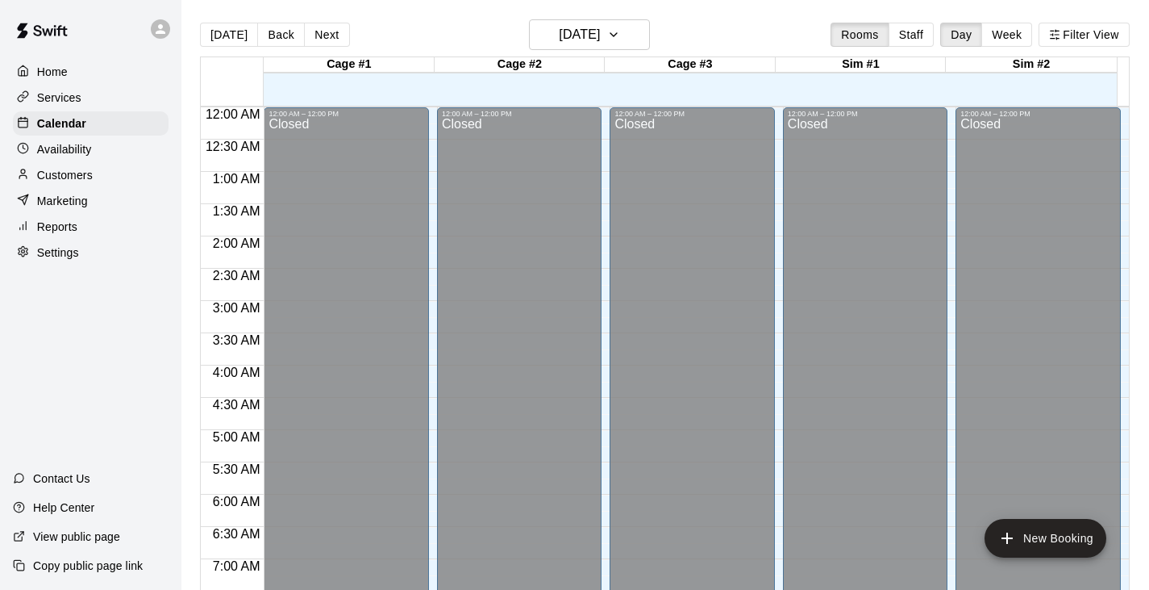
scroll to position [1000, 0]
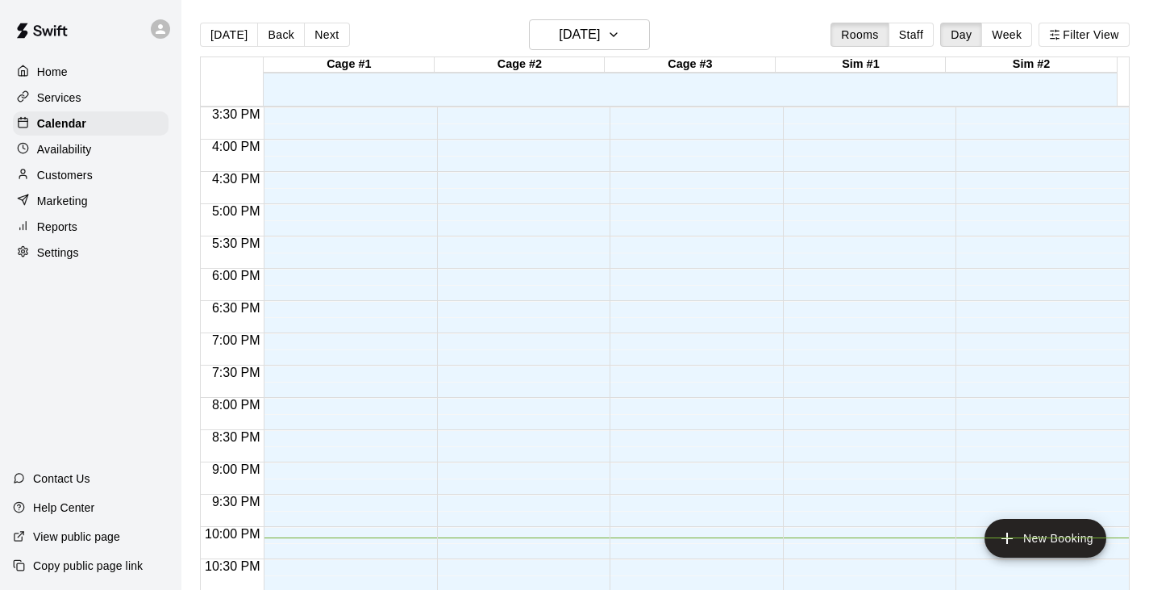
click at [69, 153] on p "Availability" at bounding box center [64, 149] width 55 height 16
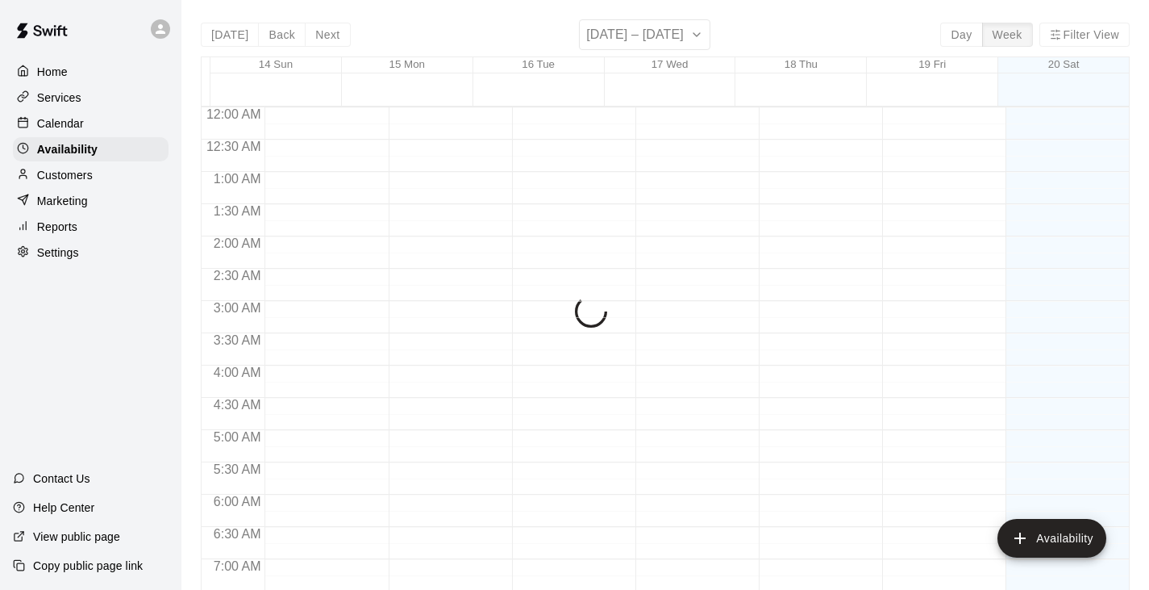
scroll to position [1048, 0]
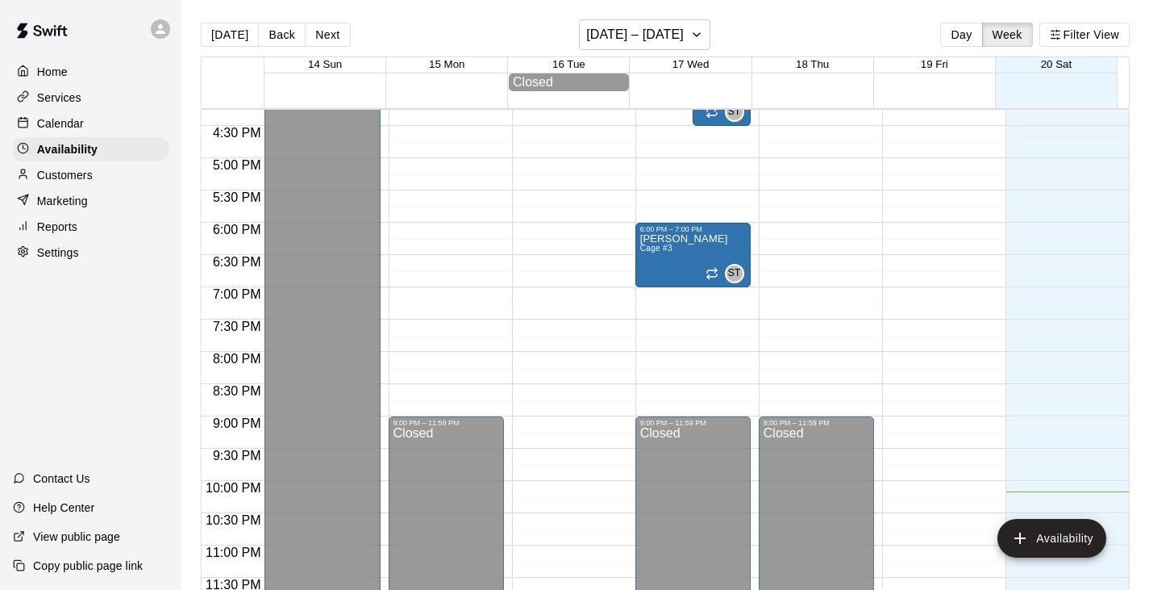
click at [65, 181] on p "Customers" at bounding box center [65, 175] width 56 height 16
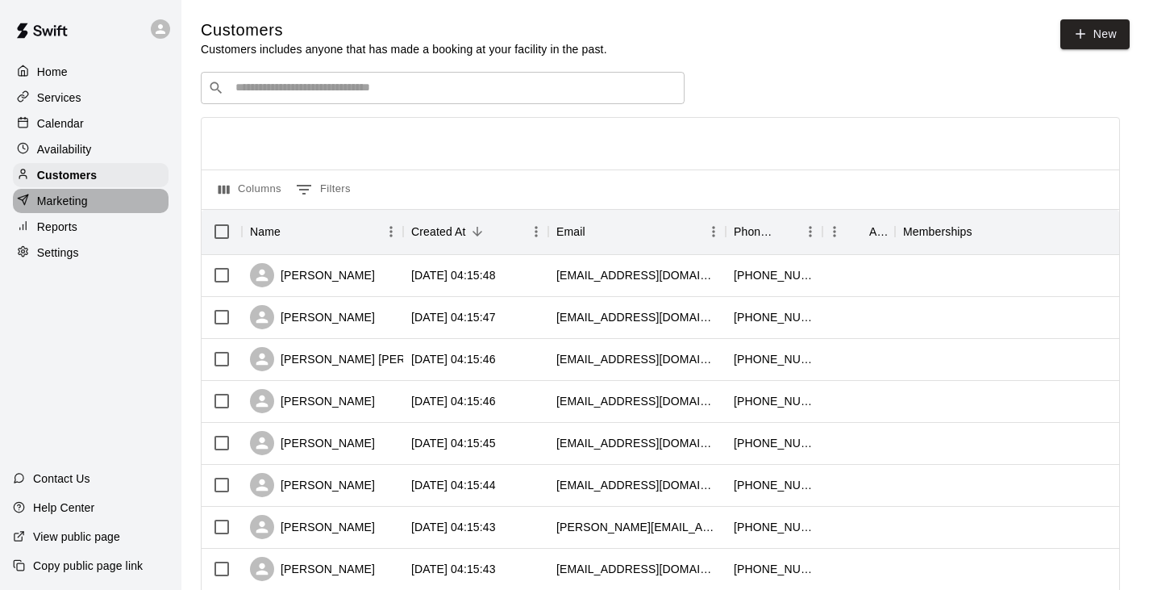
click at [60, 204] on p "Marketing" at bounding box center [62, 201] width 51 height 16
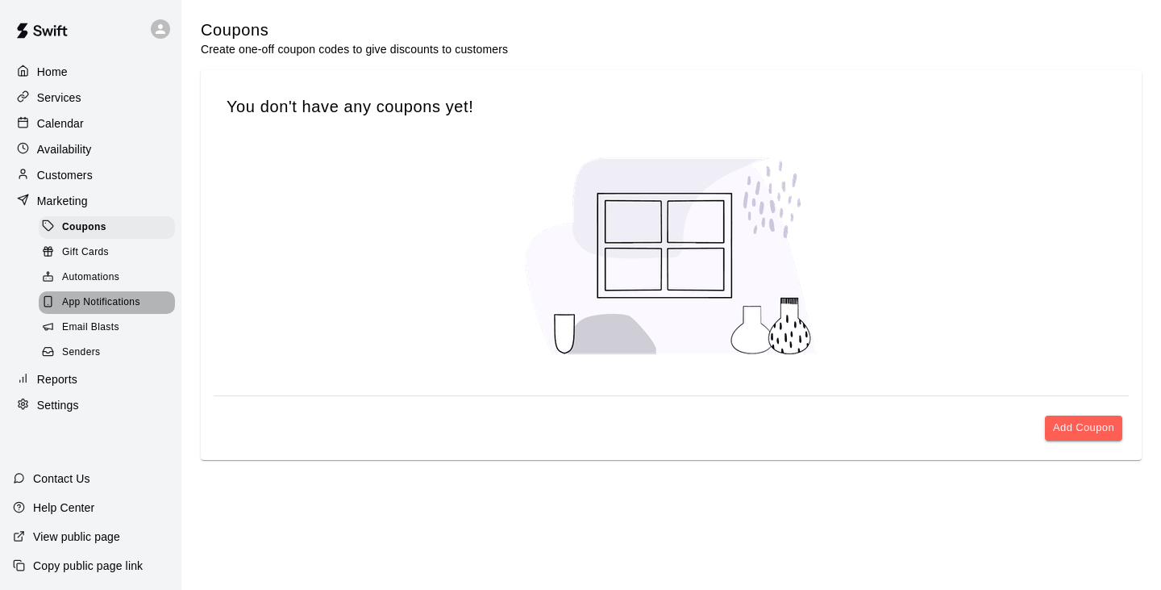
click at [110, 308] on span "App Notifications" at bounding box center [101, 302] width 78 height 16
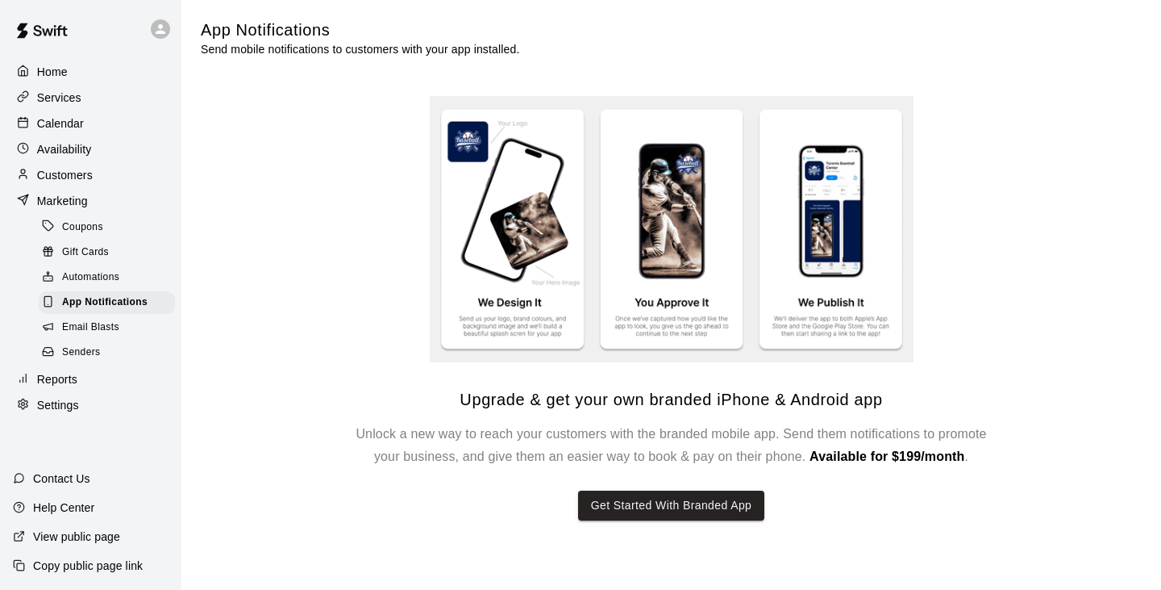
click at [111, 391] on div "Reports" at bounding box center [91, 379] width 156 height 24
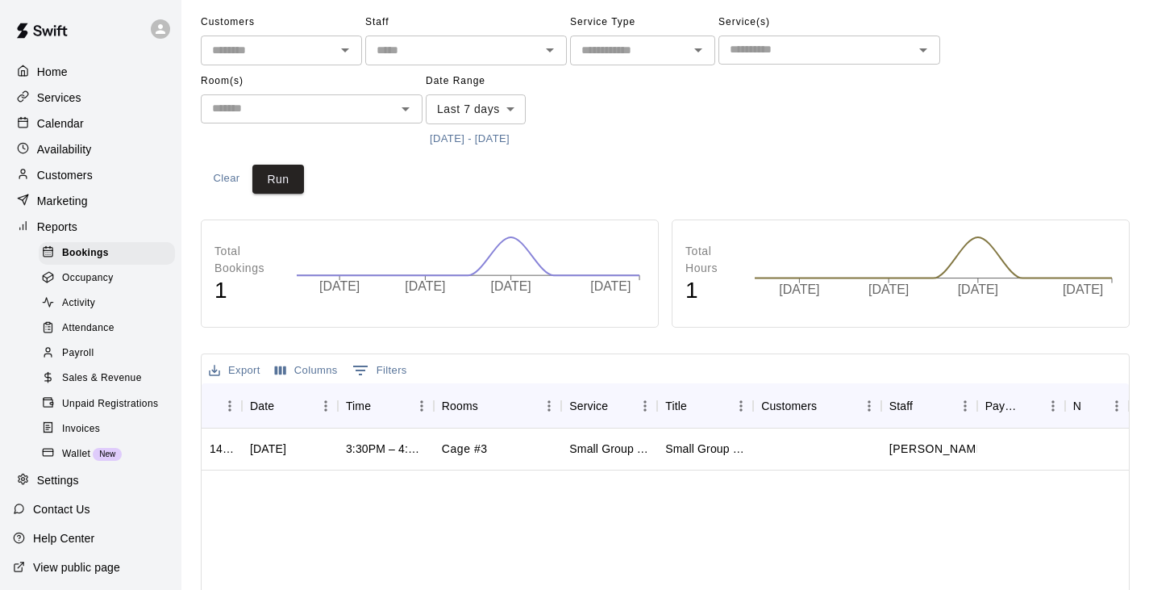
scroll to position [81, 0]
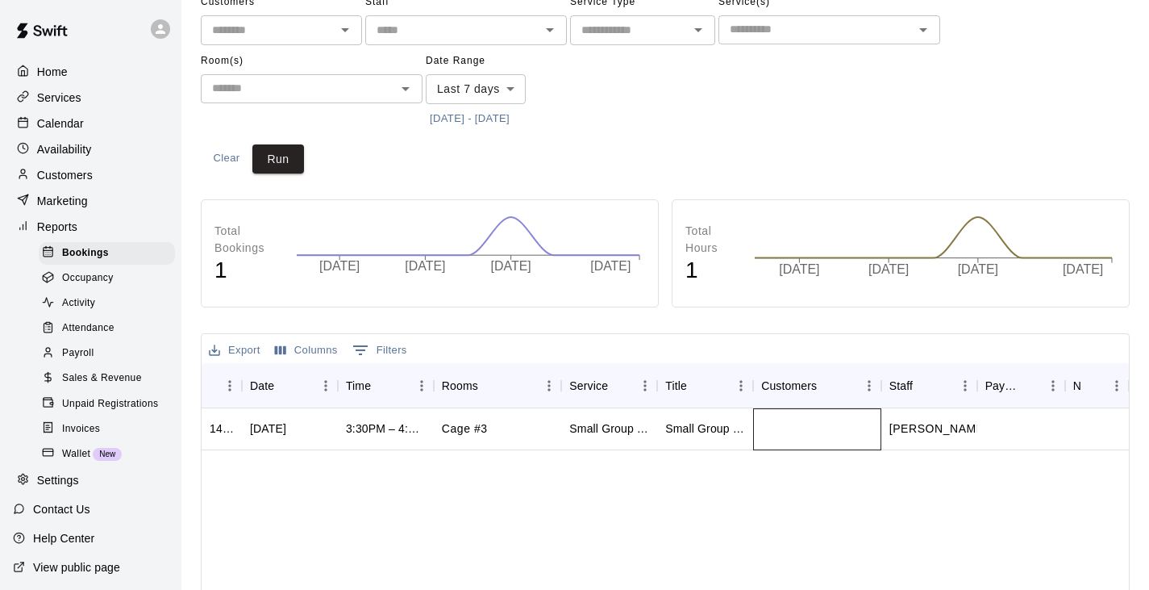
click at [848, 435] on div at bounding box center [817, 429] width 128 height 42
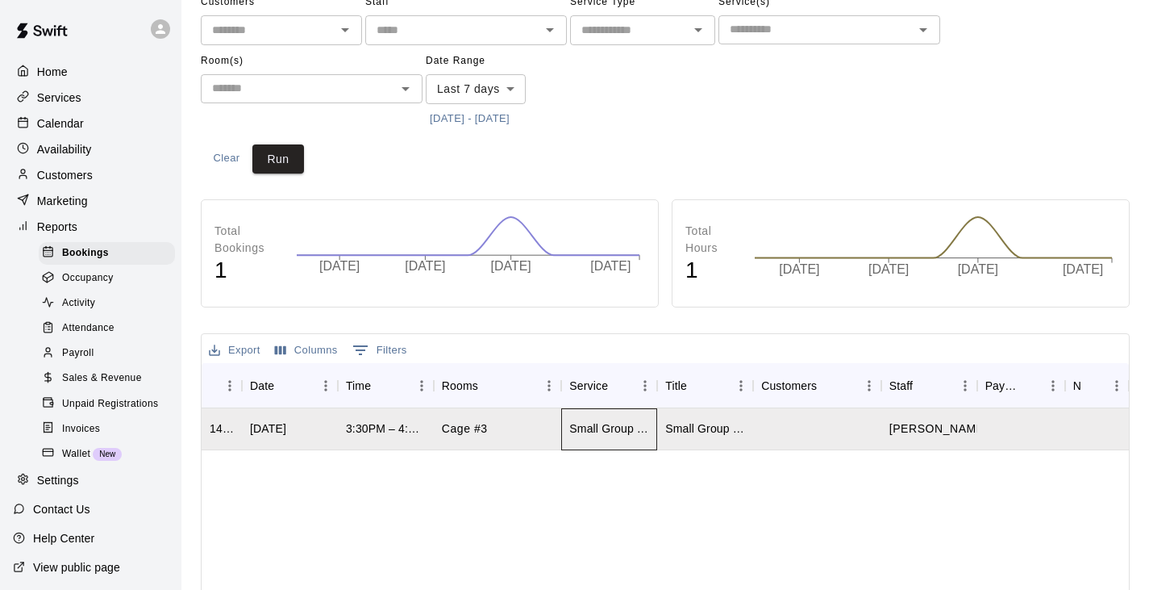
click at [635, 435] on div "Small Group Hitting (60 Mins)" at bounding box center [609, 428] width 80 height 16
drag, startPoint x: 494, startPoint y: 429, endPoint x: 456, endPoint y: 430, distance: 37.9
click at [486, 429] on div "Cage #3" at bounding box center [498, 429] width 128 height 42
click at [352, 418] on div "3:30PM – 4:30PM" at bounding box center [386, 429] width 96 height 42
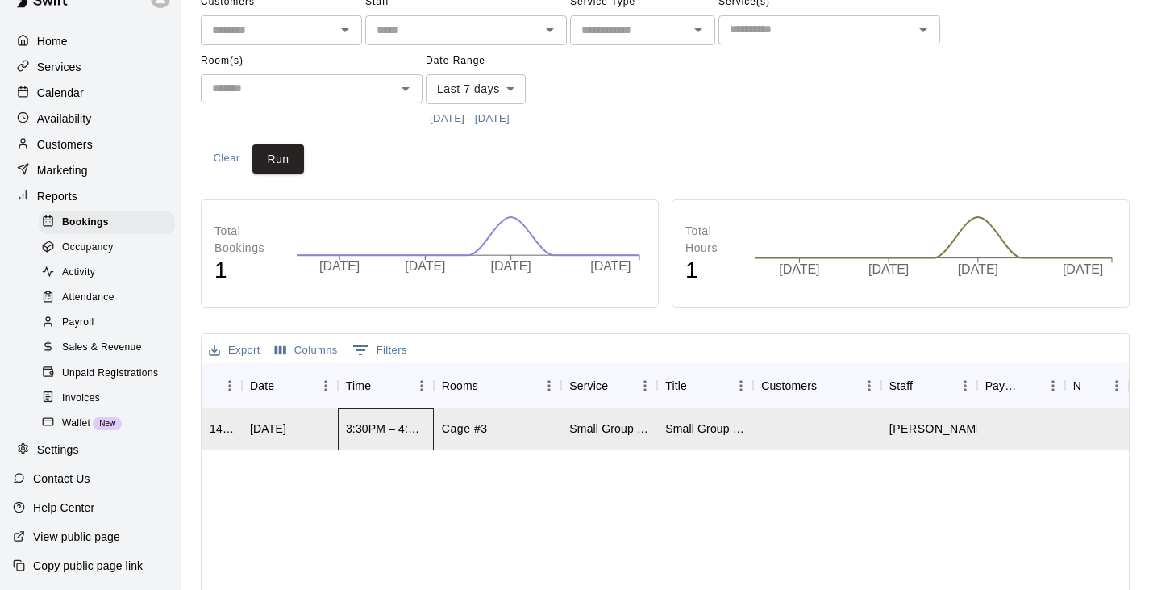
scroll to position [52, 0]
click at [119, 367] on span "Unpaid Registrations" at bounding box center [110, 373] width 96 height 16
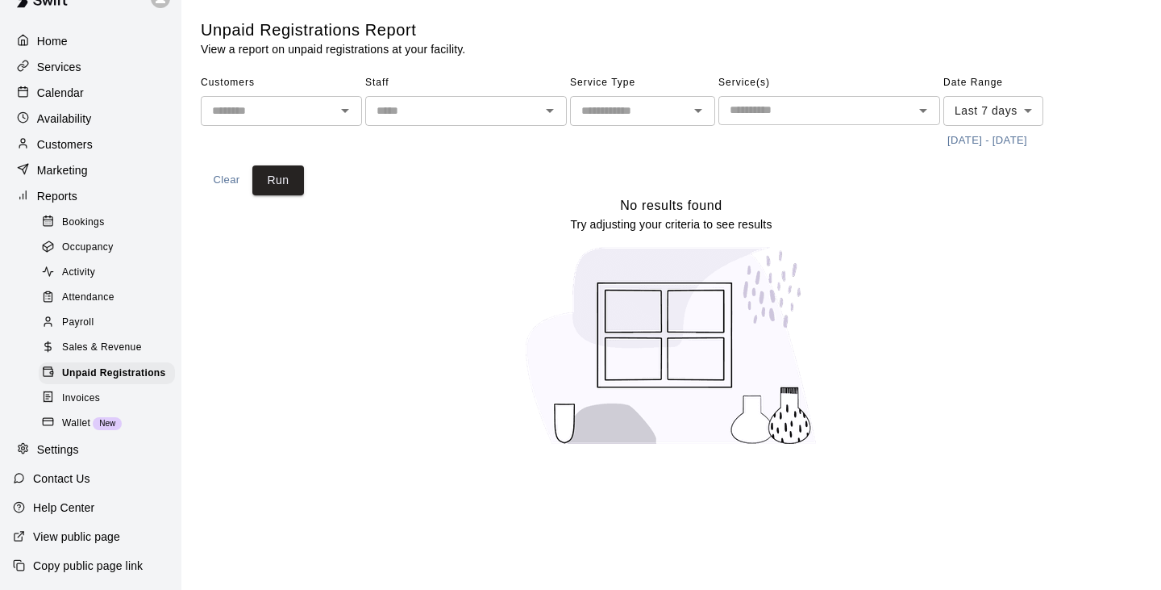
click at [105, 410] on div "Invoices" at bounding box center [107, 398] width 136 height 23
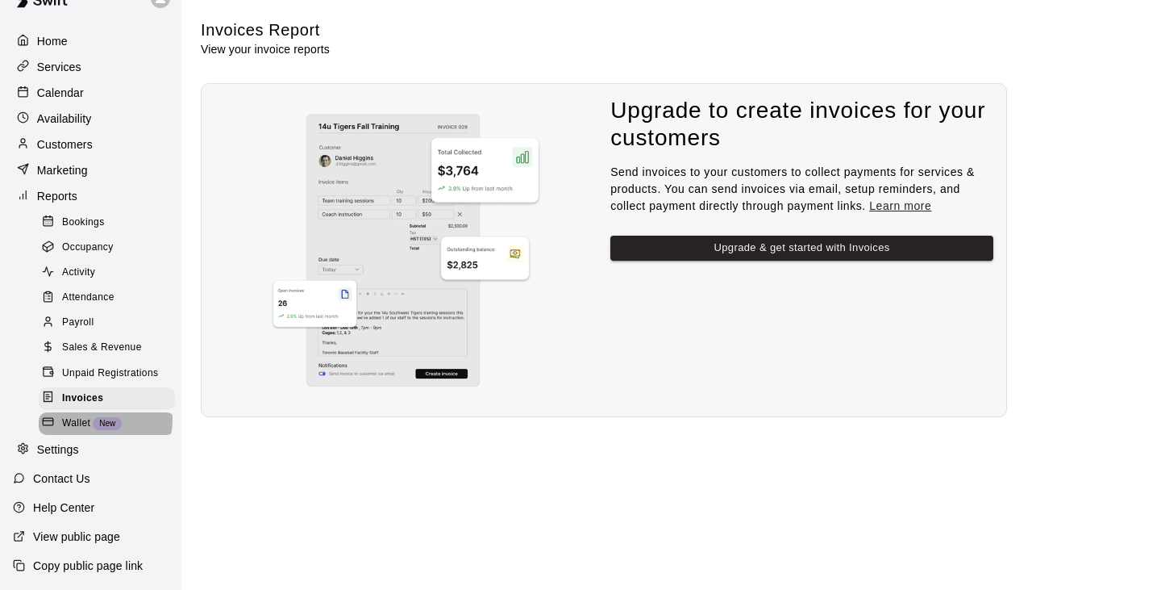
click at [104, 419] on span "New" at bounding box center [107, 423] width 29 height 9
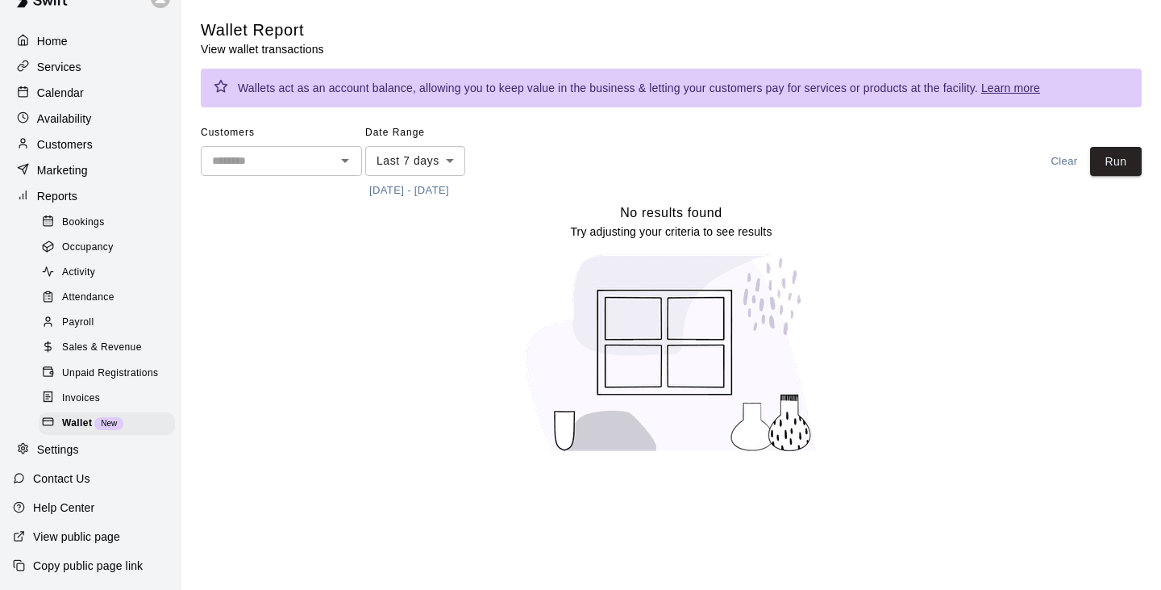
click at [111, 396] on div "Invoices" at bounding box center [107, 398] width 136 height 23
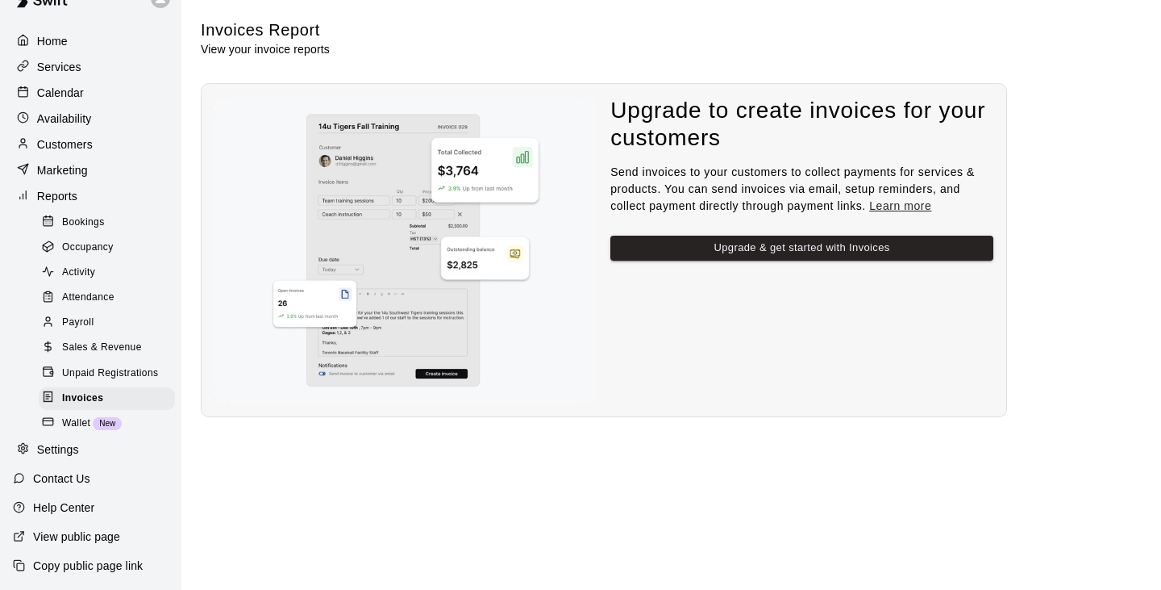
click at [104, 419] on span "New" at bounding box center [107, 423] width 29 height 9
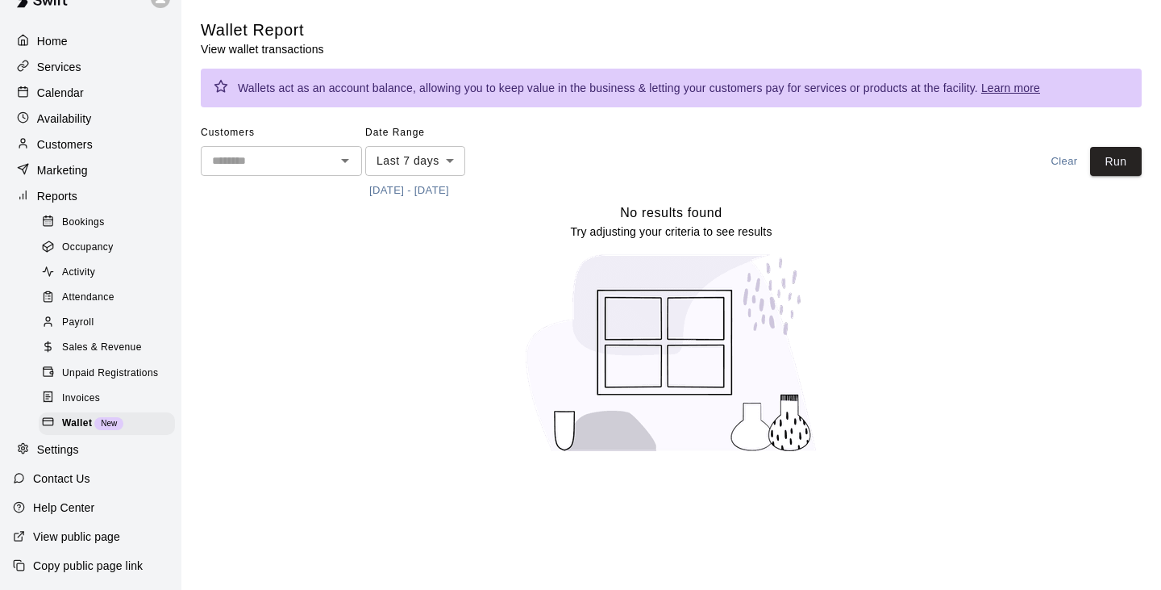
click at [86, 456] on div "Settings" at bounding box center [91, 450] width 156 height 24
select select "**"
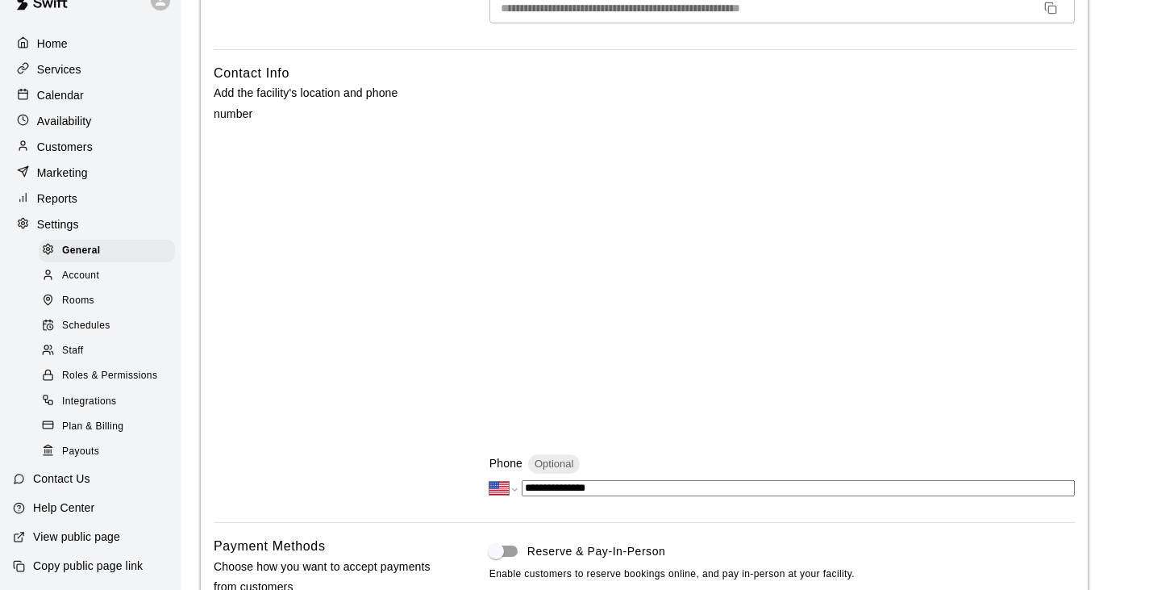
scroll to position [403, 0]
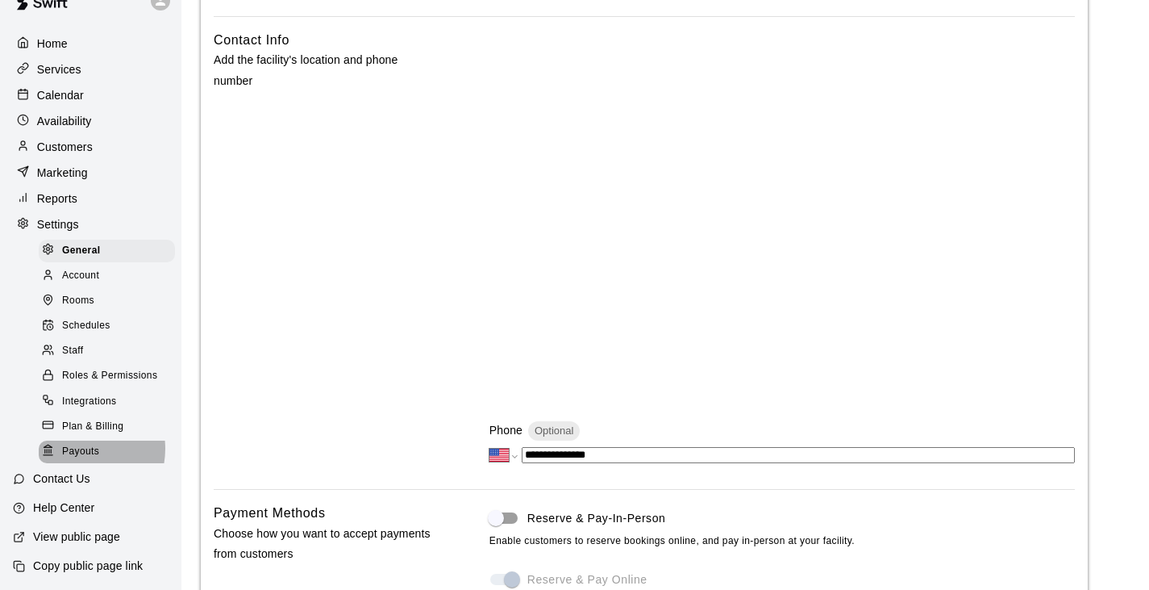
click at [78, 447] on span "Payouts" at bounding box center [80, 452] width 37 height 16
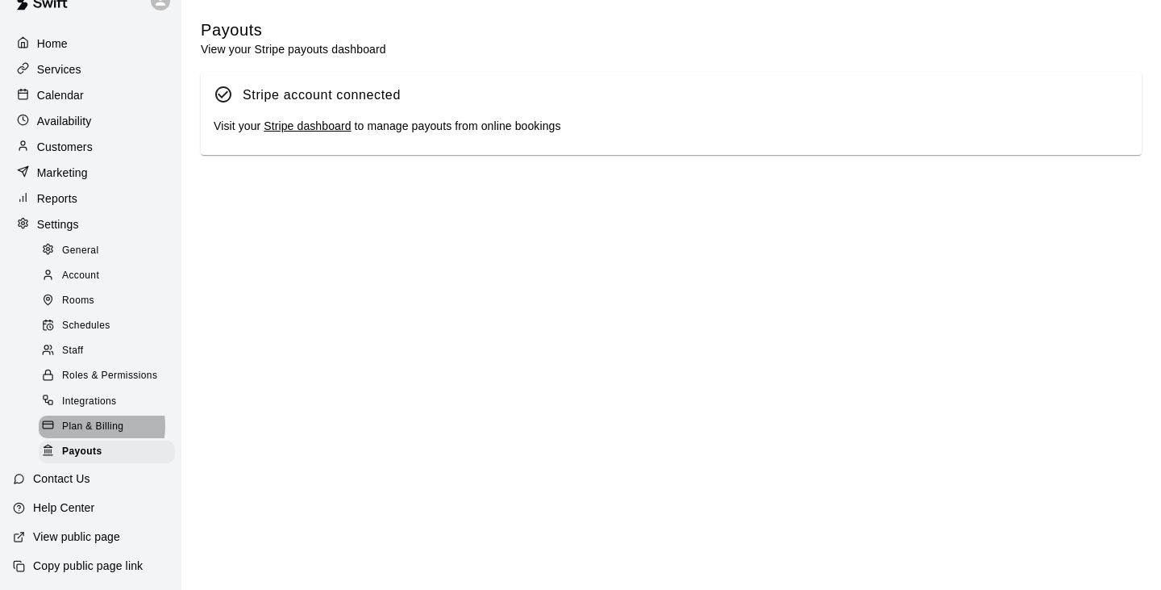
click at [84, 423] on span "Plan & Billing" at bounding box center [92, 427] width 61 height 16
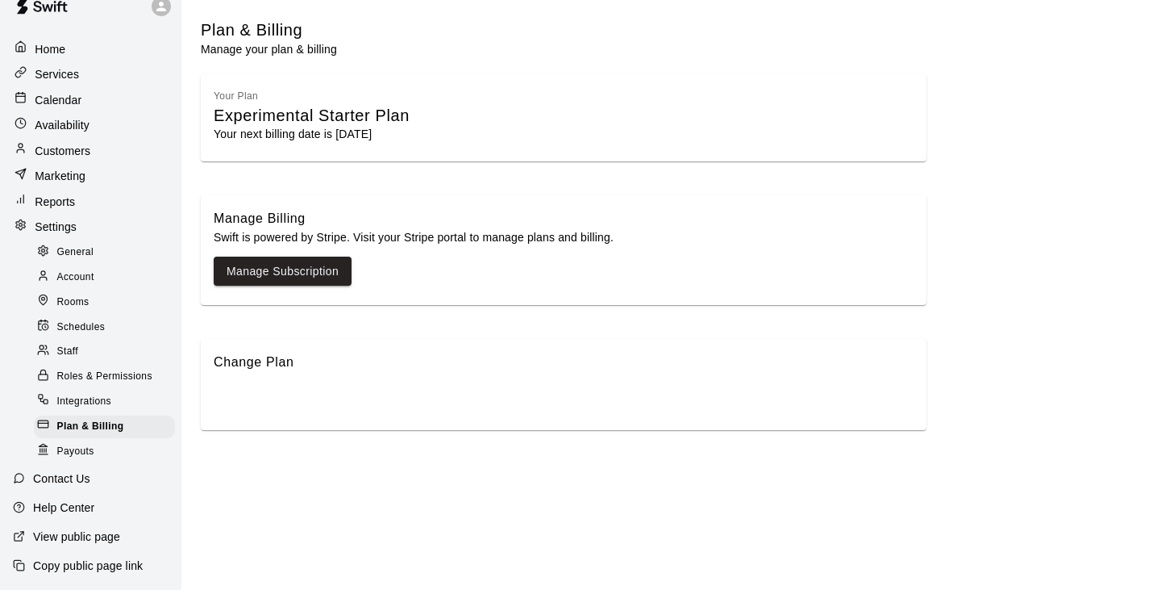
click at [93, 404] on span "Integrations" at bounding box center [84, 402] width 55 height 16
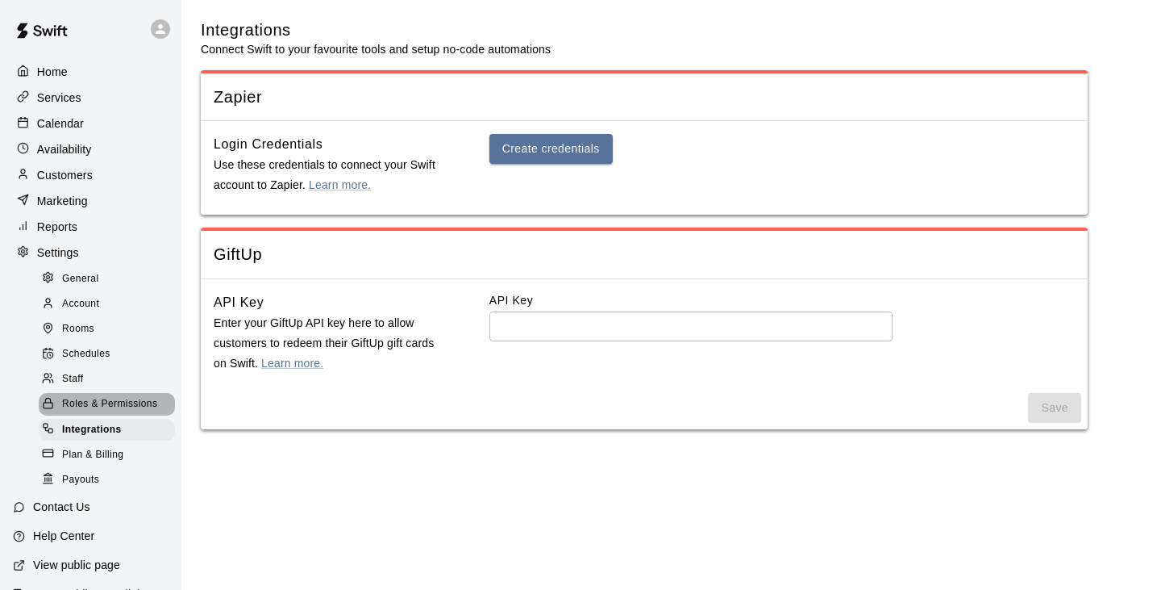
click at [107, 412] on span "Roles & Permissions" at bounding box center [109, 404] width 95 height 16
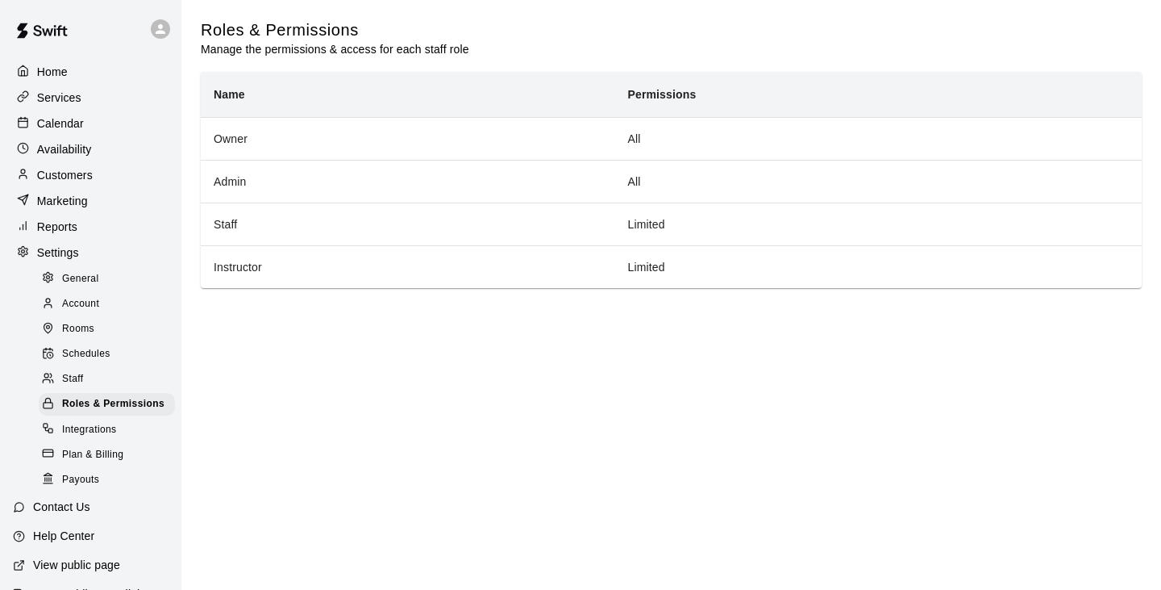
click at [73, 81] on div "Home" at bounding box center [91, 72] width 156 height 24
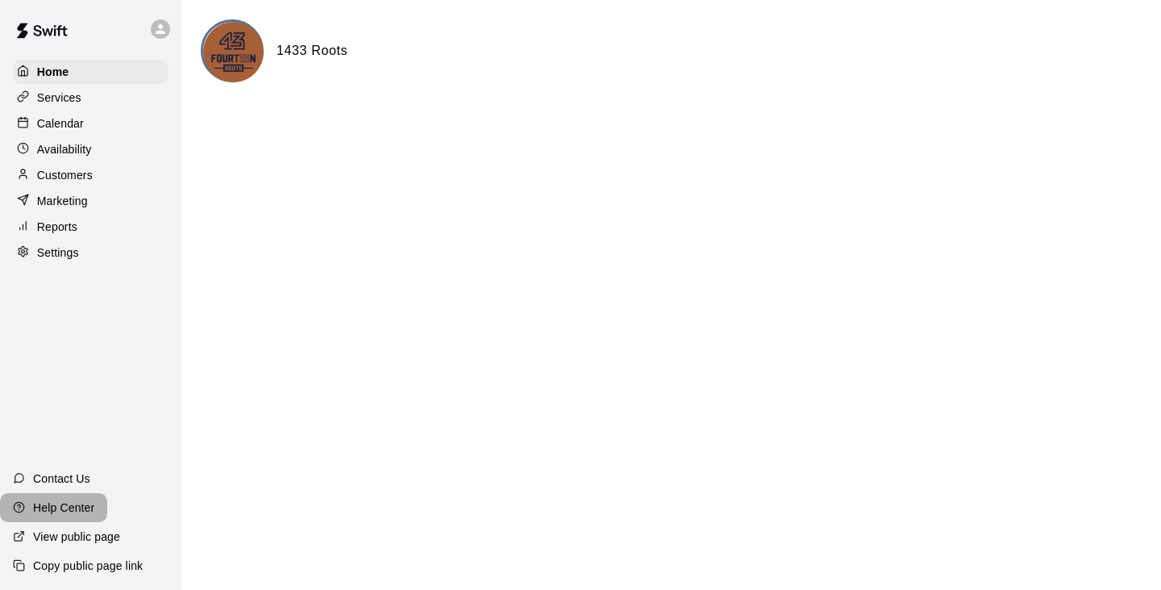
click at [79, 506] on p "Help Center" at bounding box center [63, 507] width 61 height 16
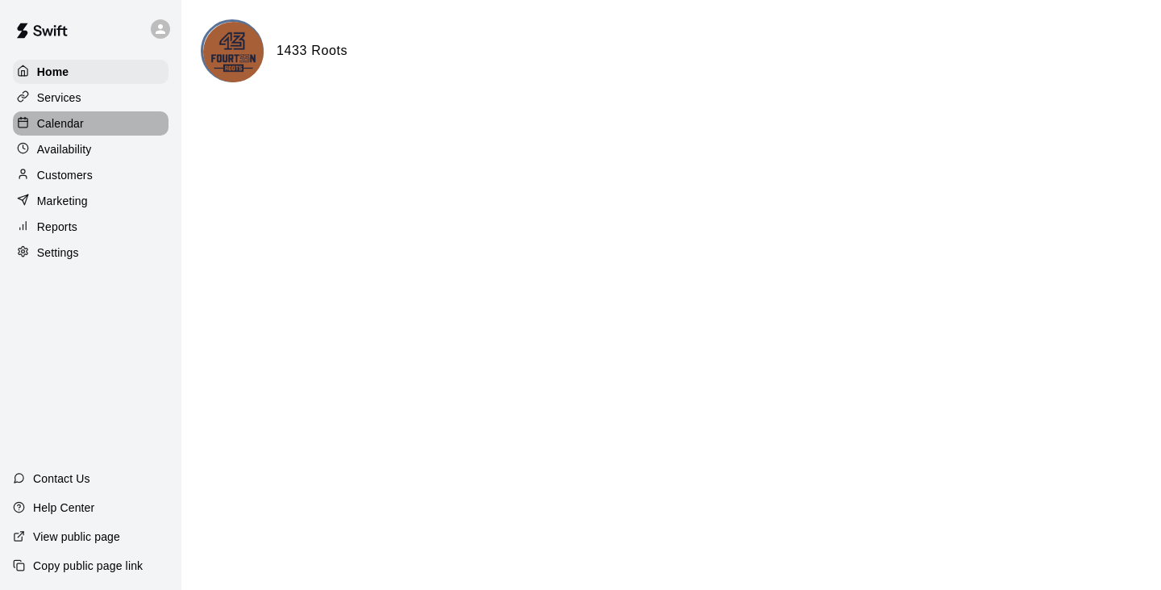
click at [67, 123] on p "Calendar" at bounding box center [60, 123] width 47 height 16
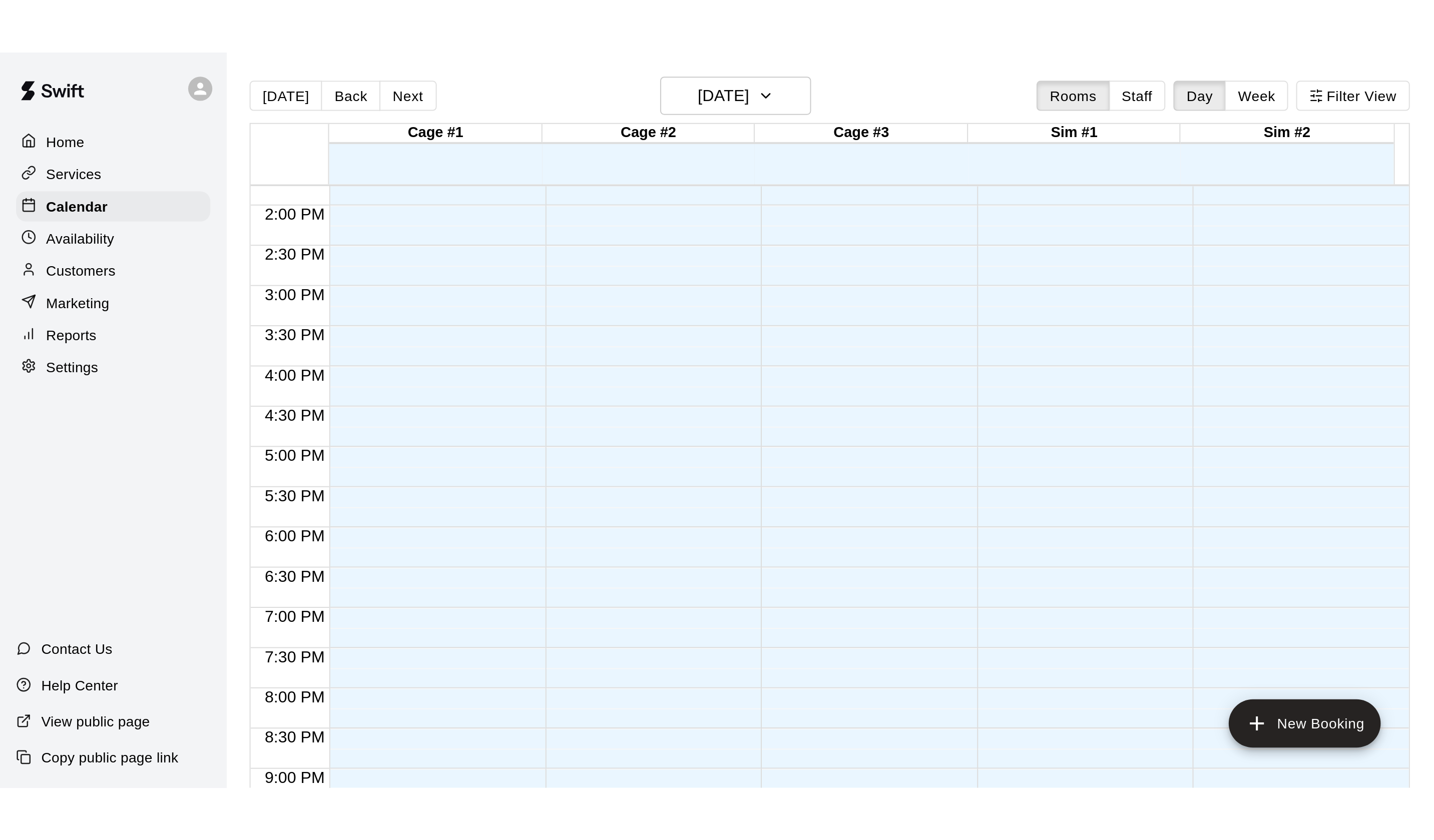
scroll to position [177, 0]
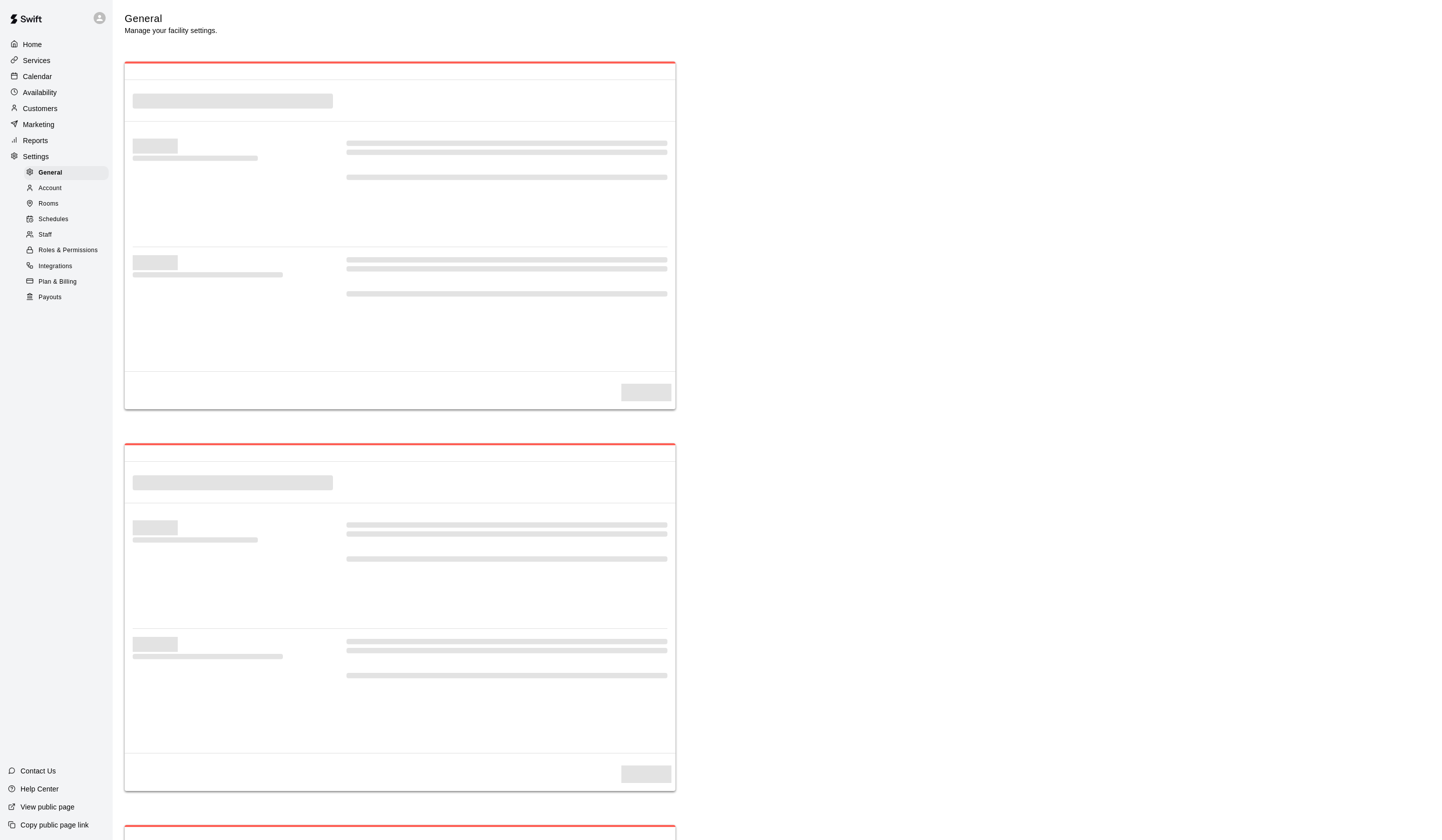
select select "**"
